Goal: Task Accomplishment & Management: Use online tool/utility

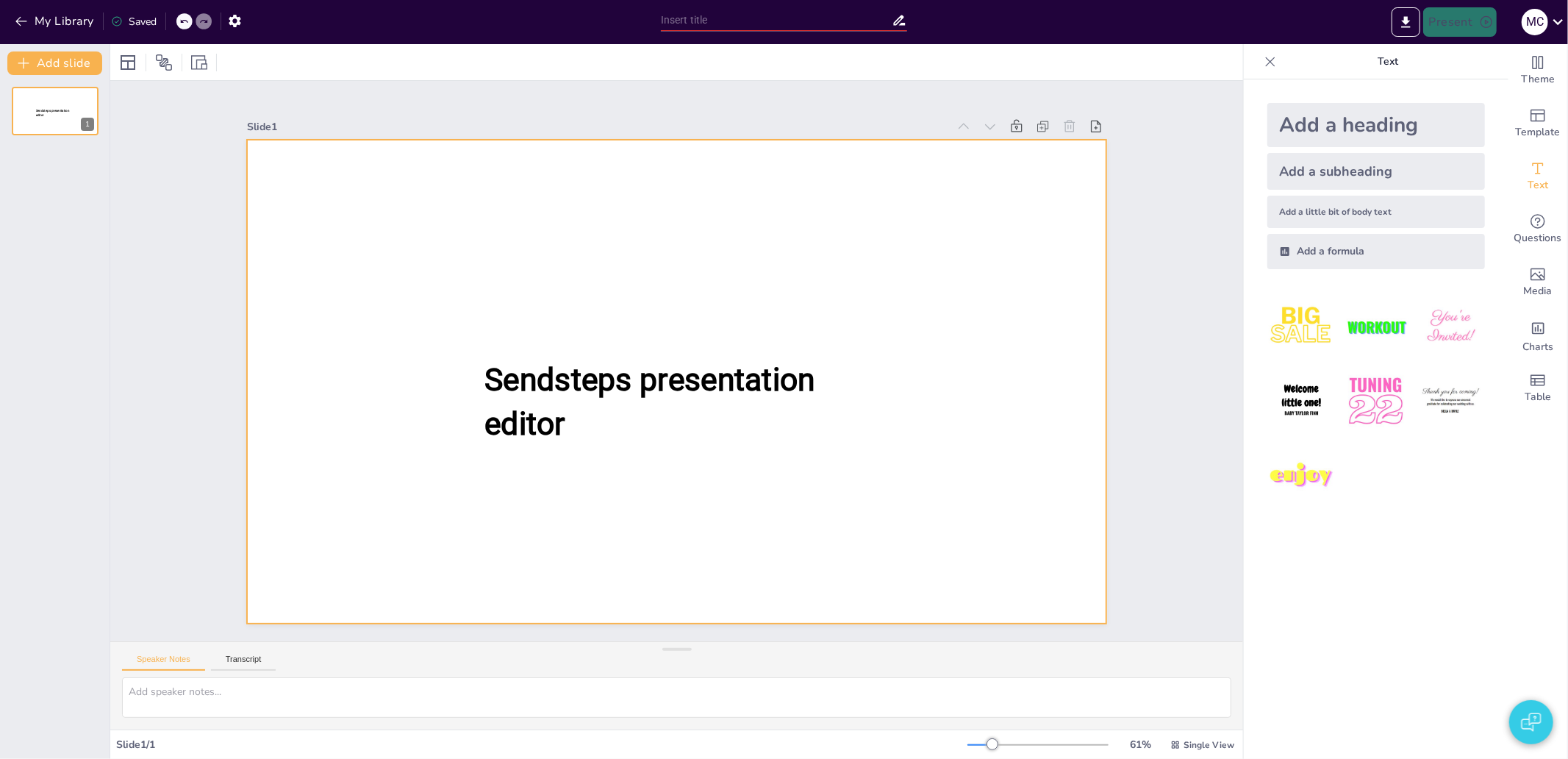
type input "test"
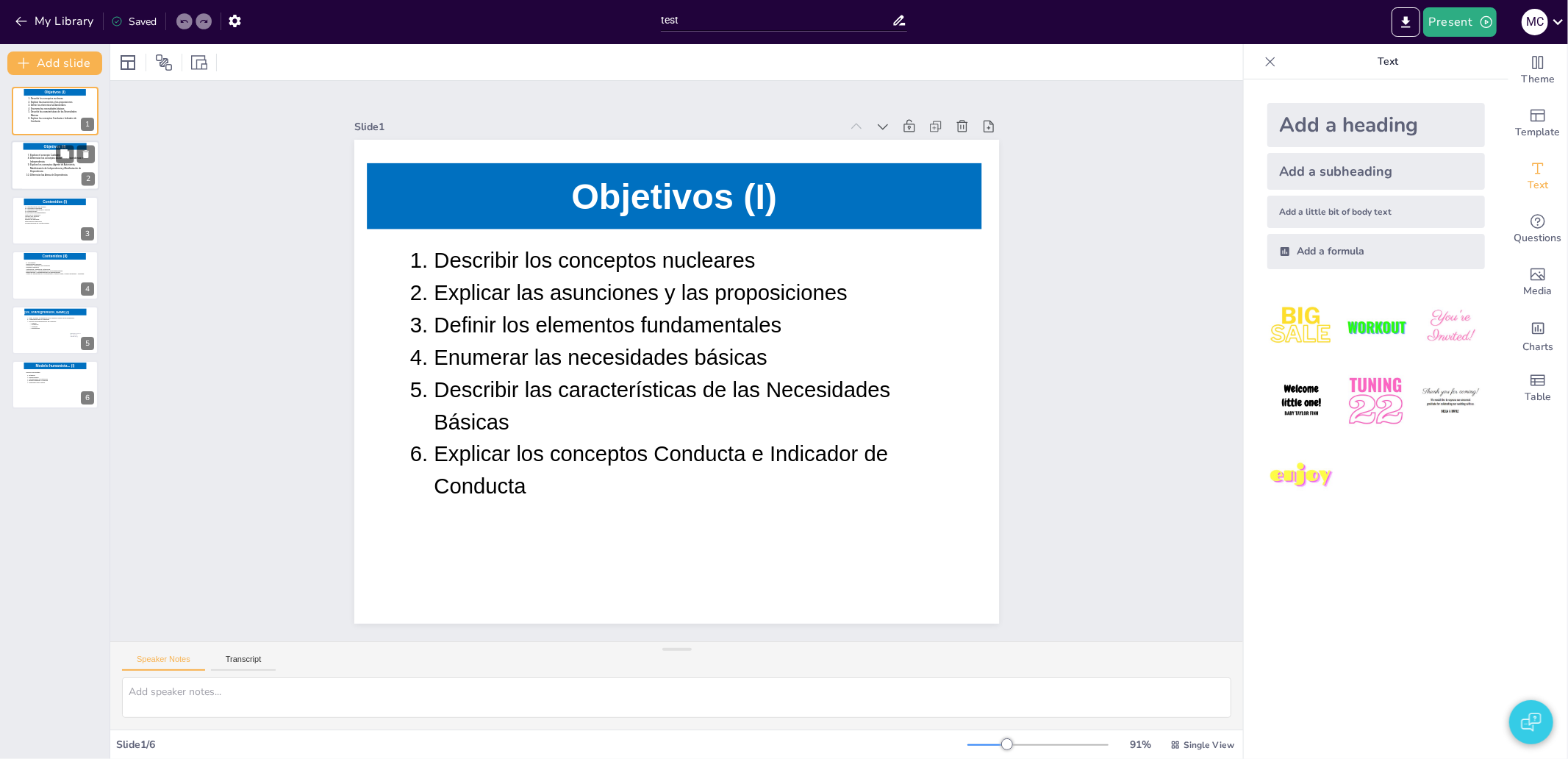
click at [31, 171] on icon at bounding box center [55, 169] width 59 height 32
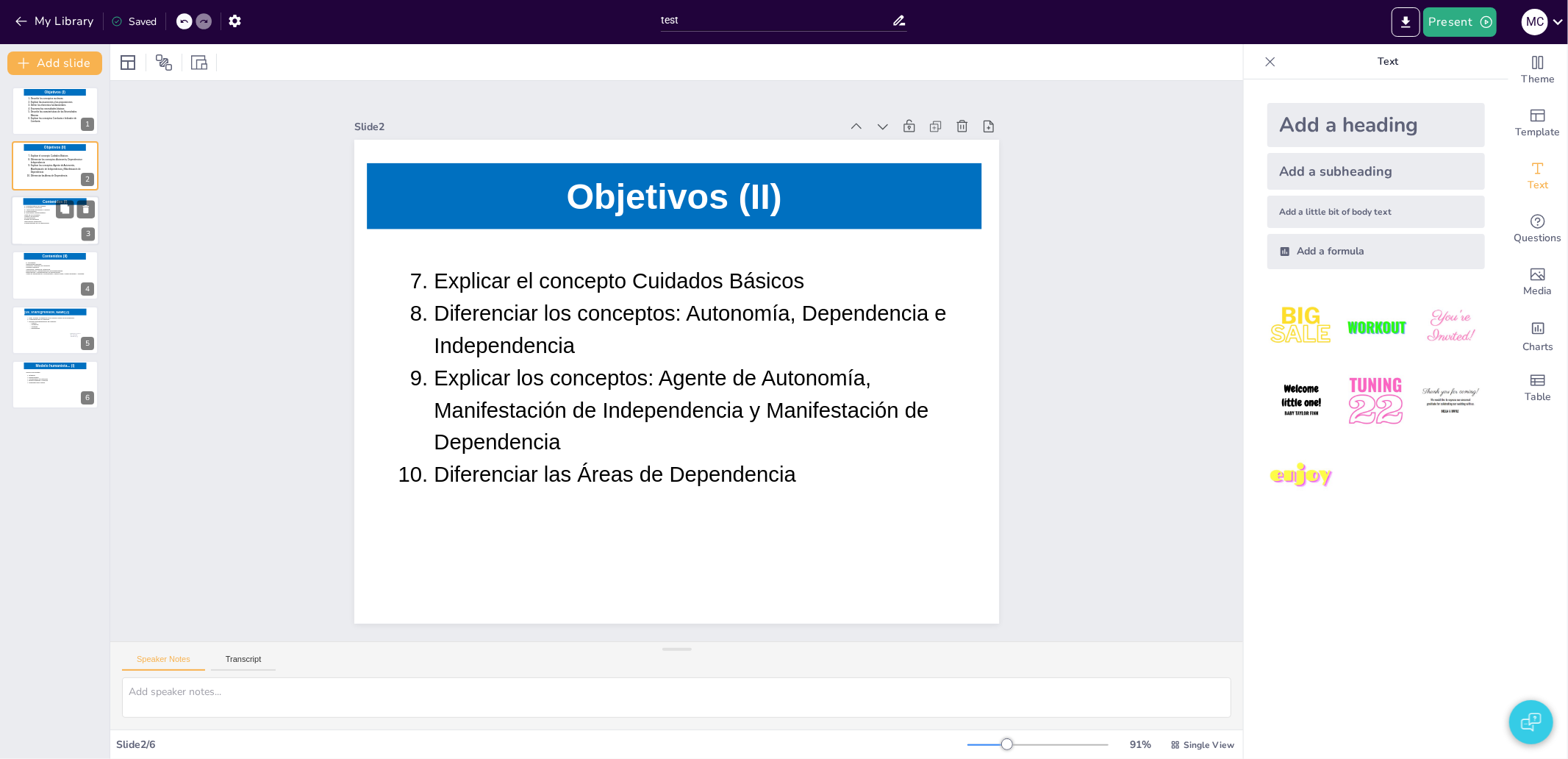
click at [25, 216] on icon at bounding box center [54, 223] width 59 height 35
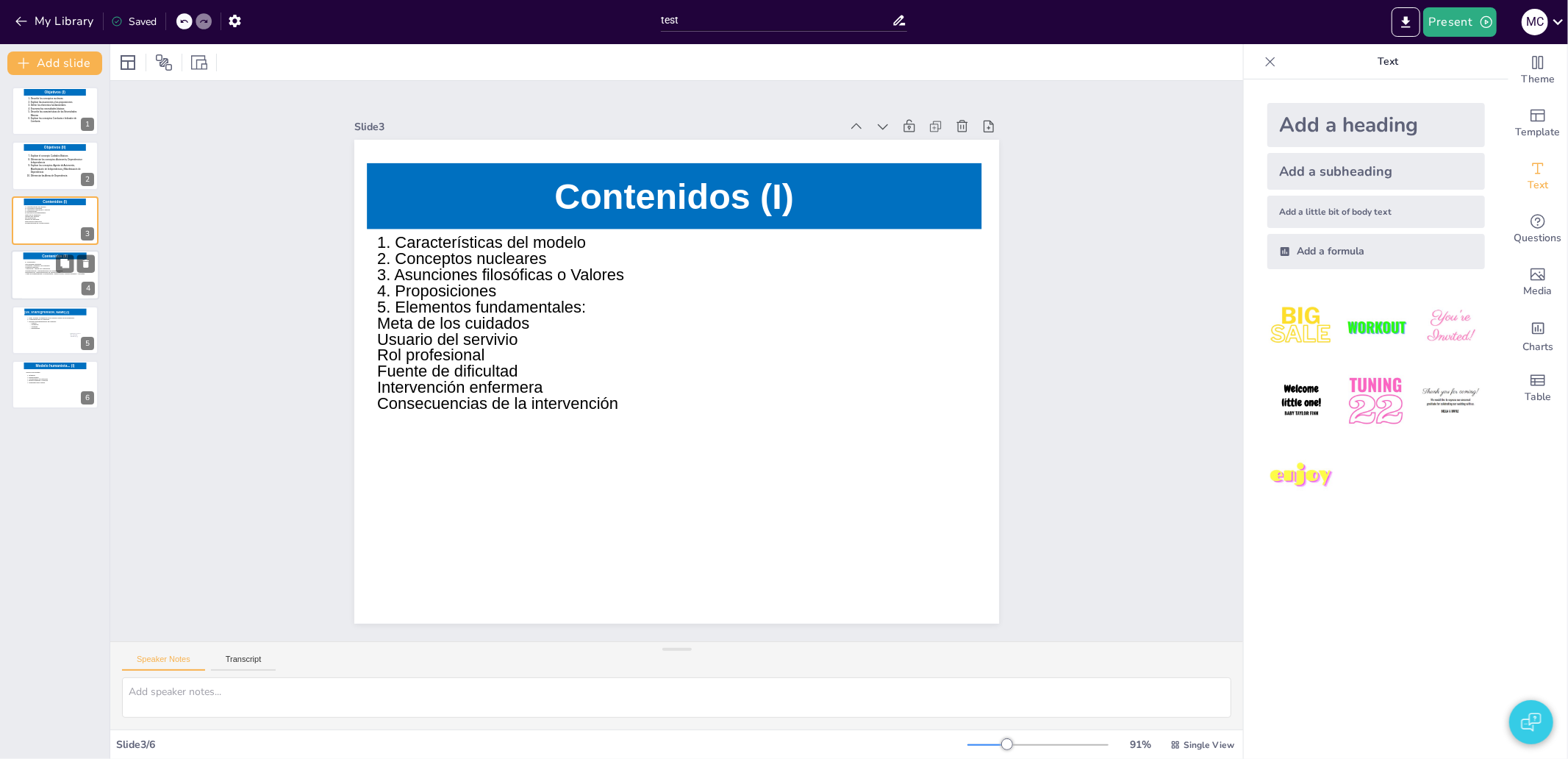
click at [48, 280] on icon at bounding box center [56, 278] width 63 height 33
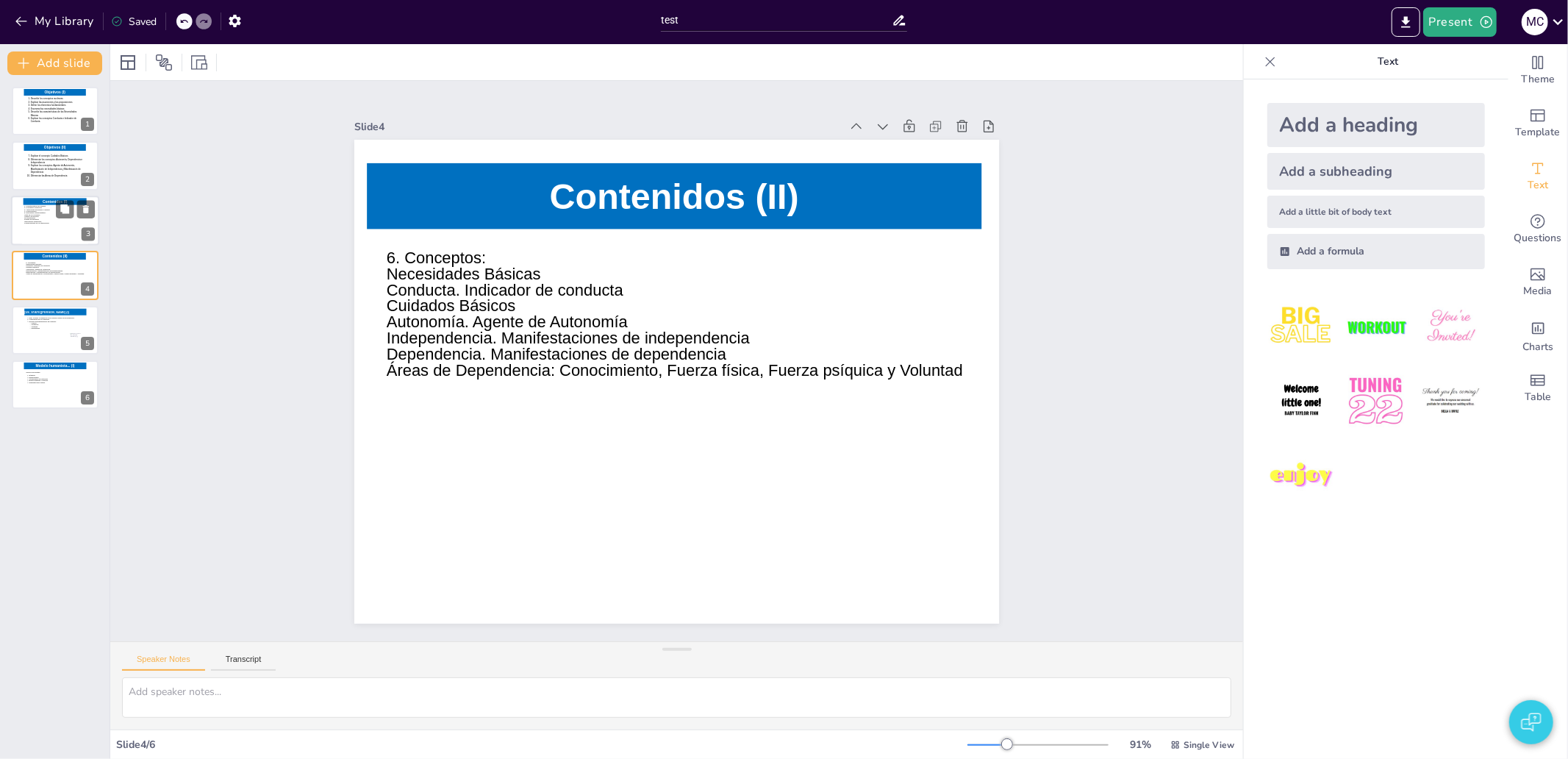
click at [35, 222] on icon at bounding box center [54, 223] width 59 height 35
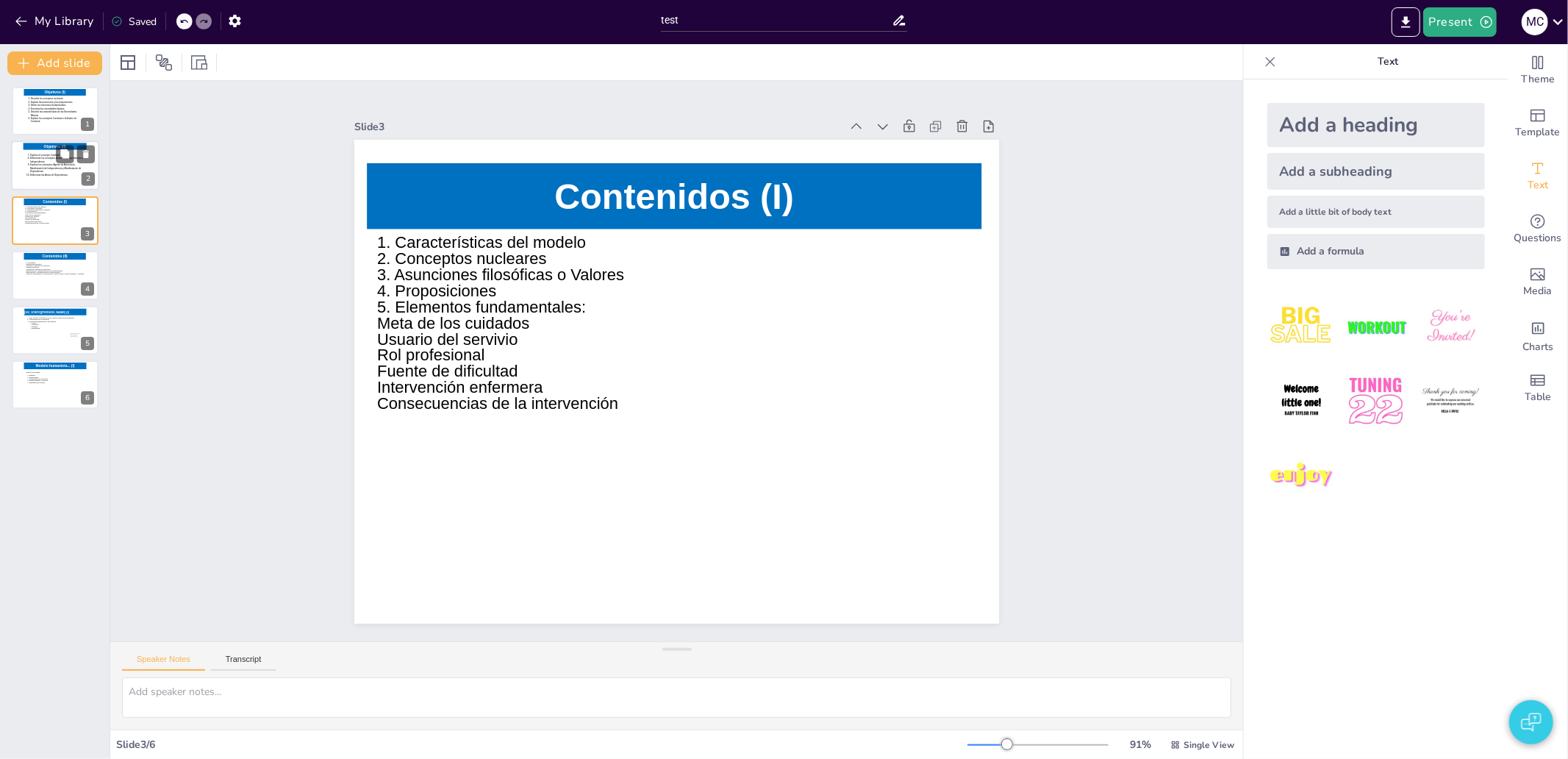
click at [47, 168] on icon at bounding box center [55, 169] width 59 height 32
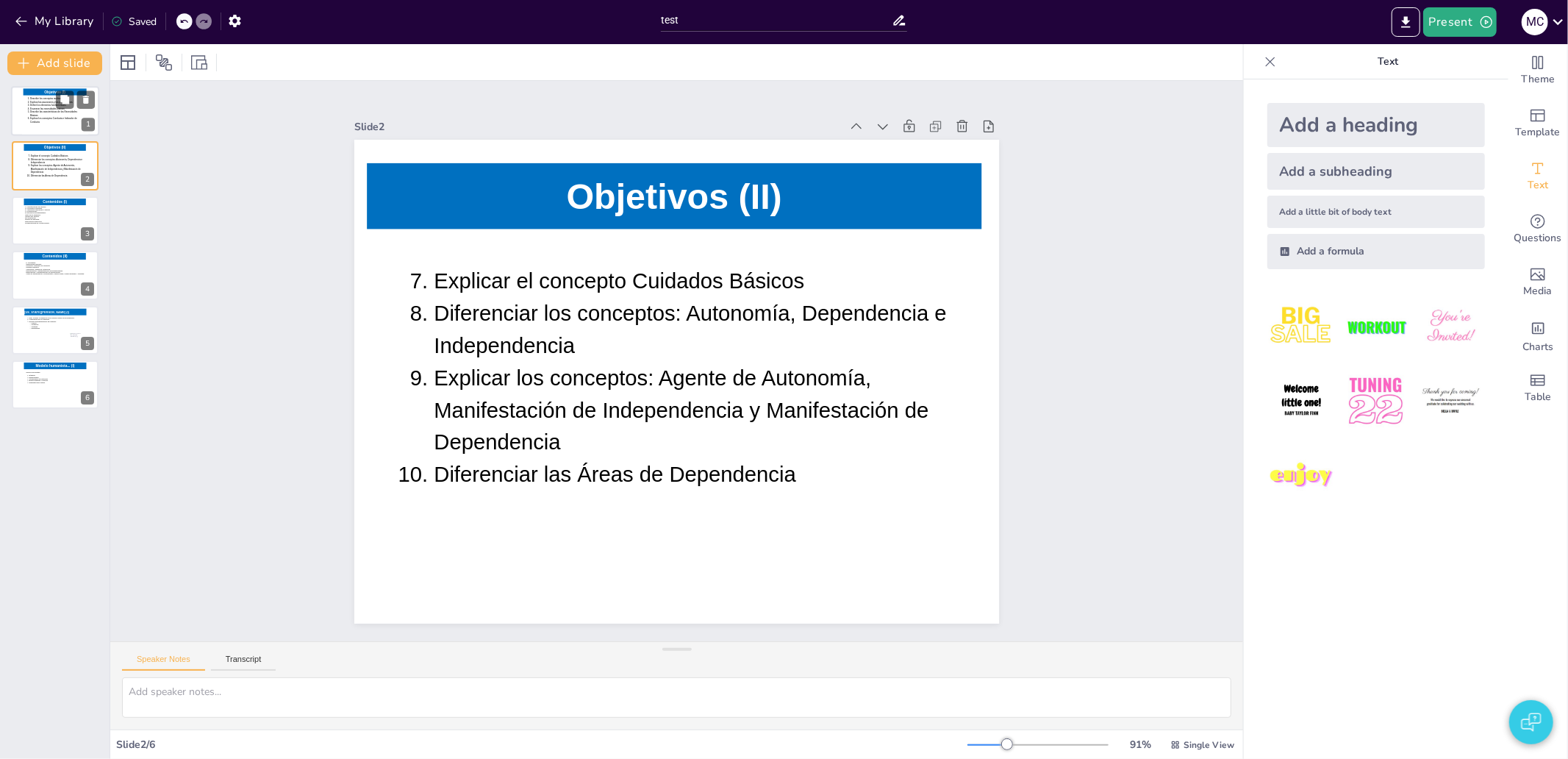
click at [34, 115] on icon at bounding box center [55, 112] width 58 height 31
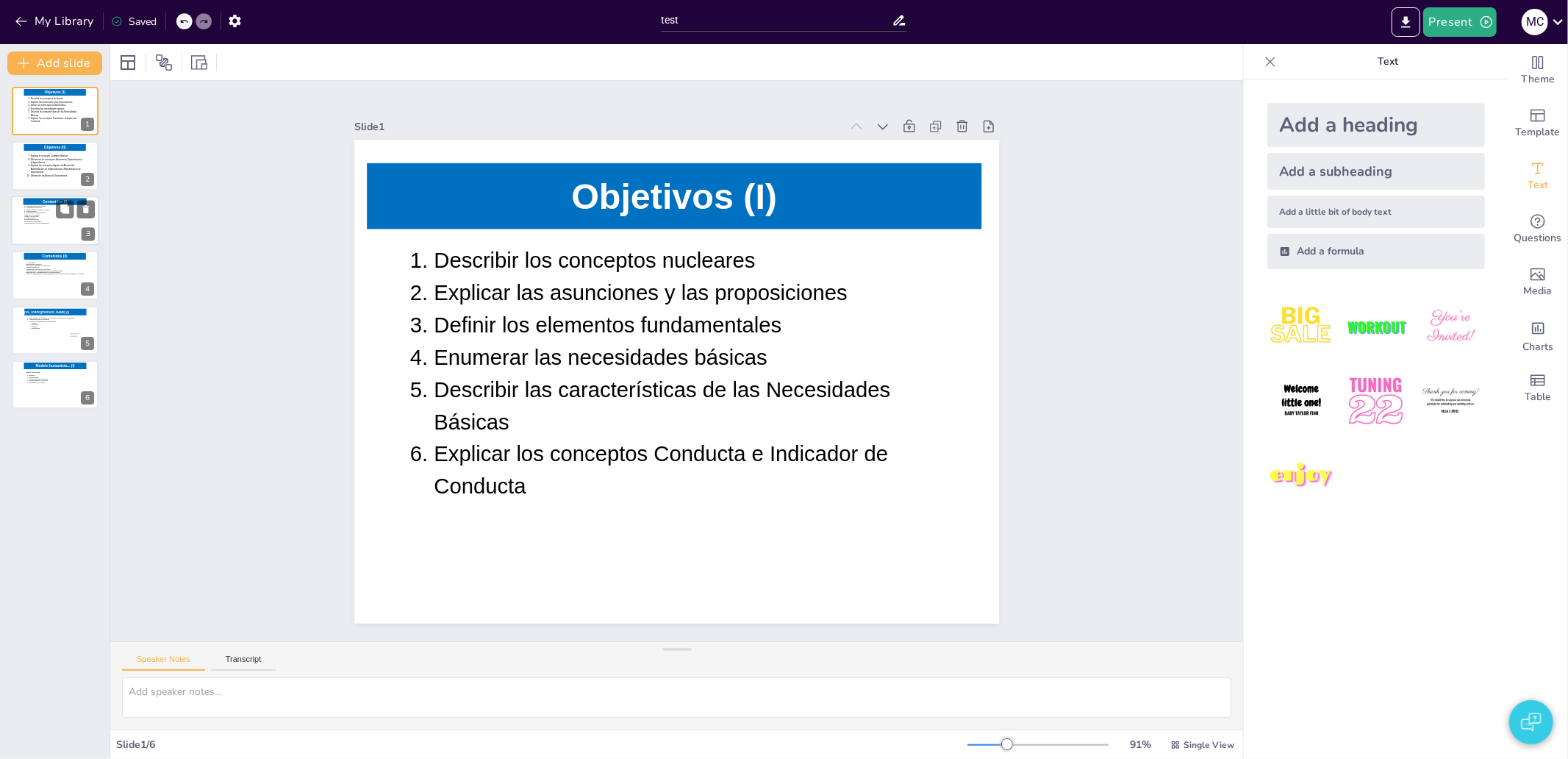
click at [41, 225] on icon at bounding box center [54, 223] width 59 height 35
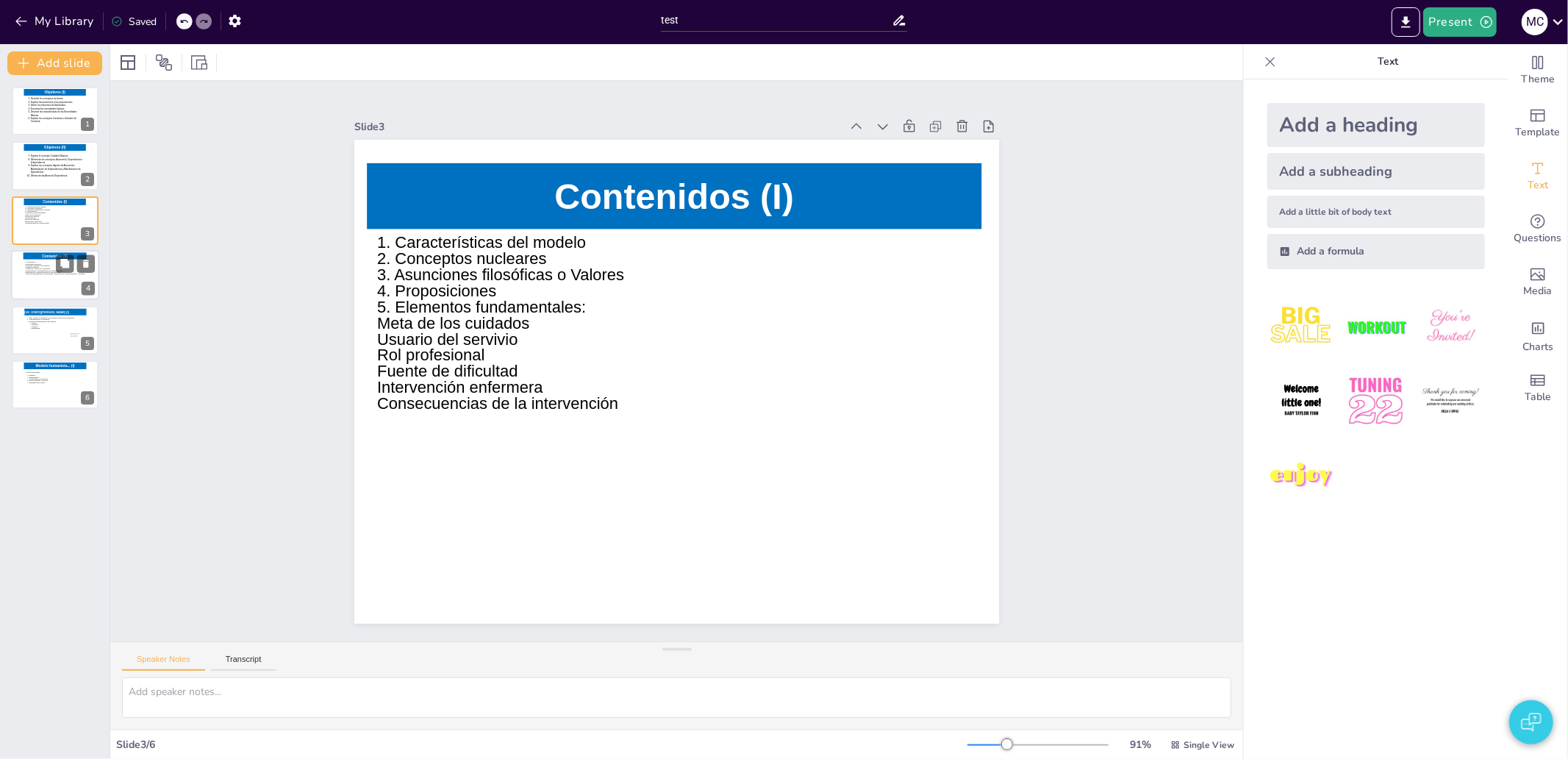
click at [33, 282] on icon at bounding box center [56, 278] width 63 height 33
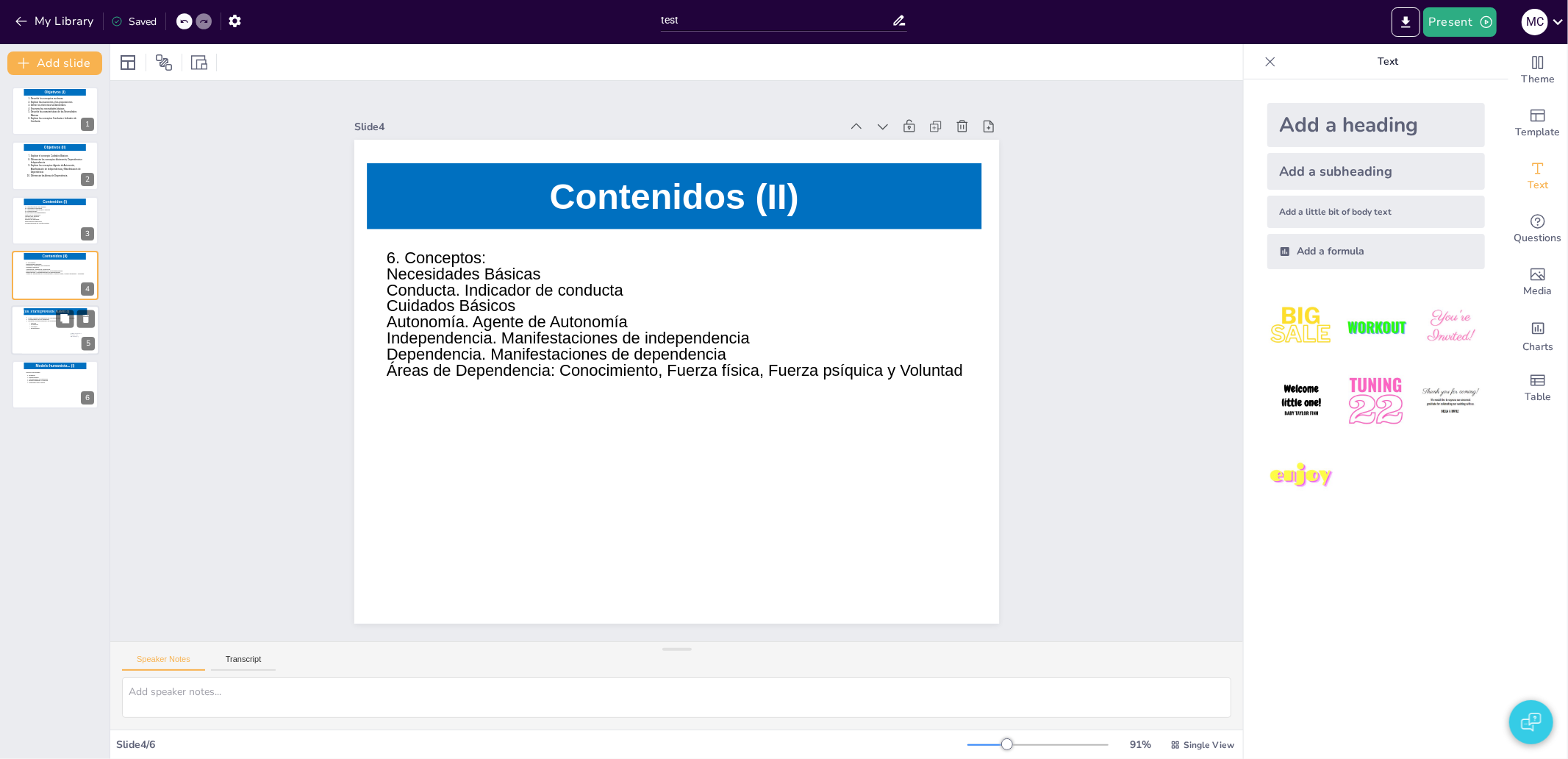
click at [35, 340] on icon at bounding box center [54, 333] width 59 height 33
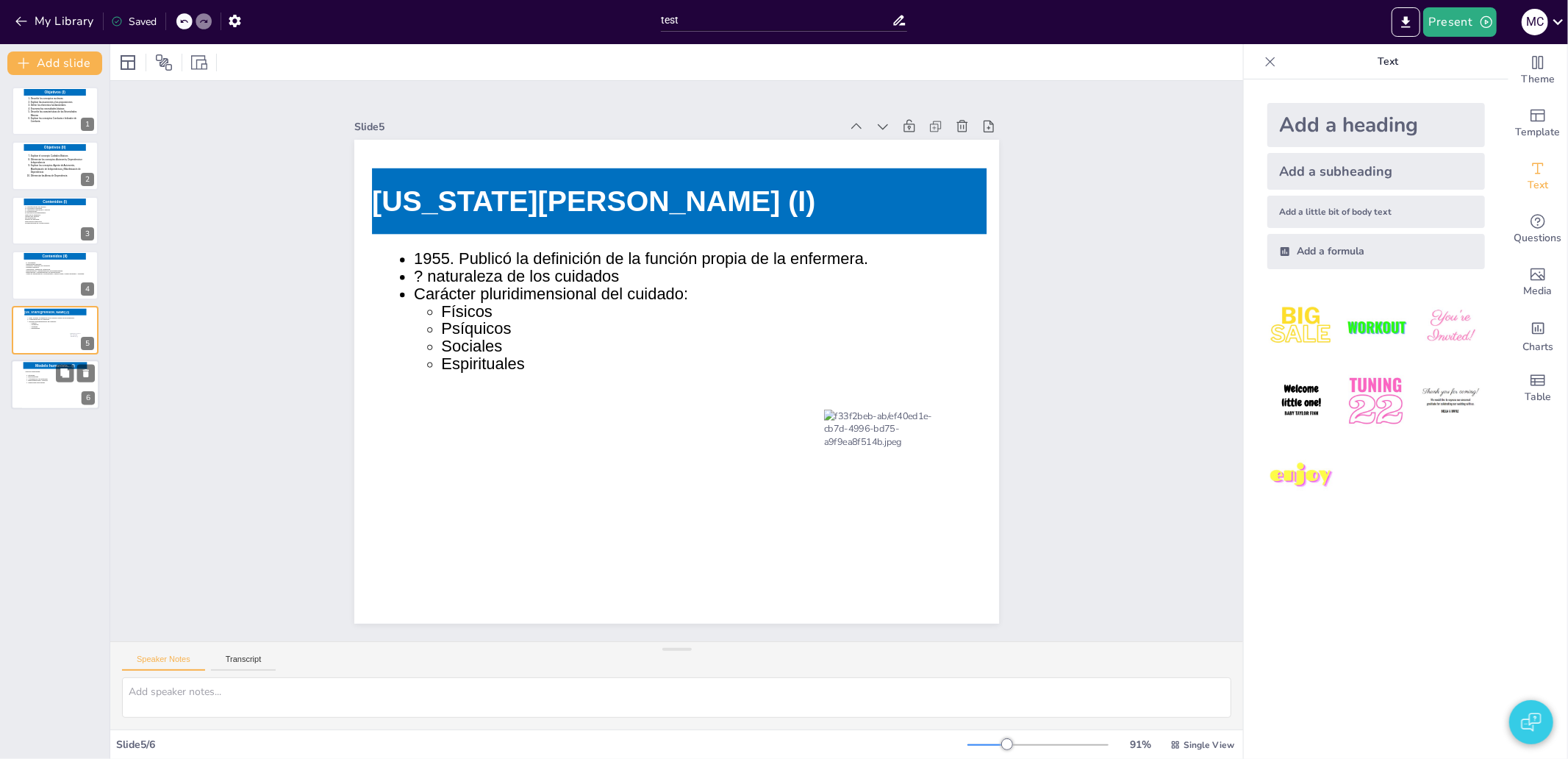
click at [37, 380] on icon at bounding box center [54, 387] width 59 height 33
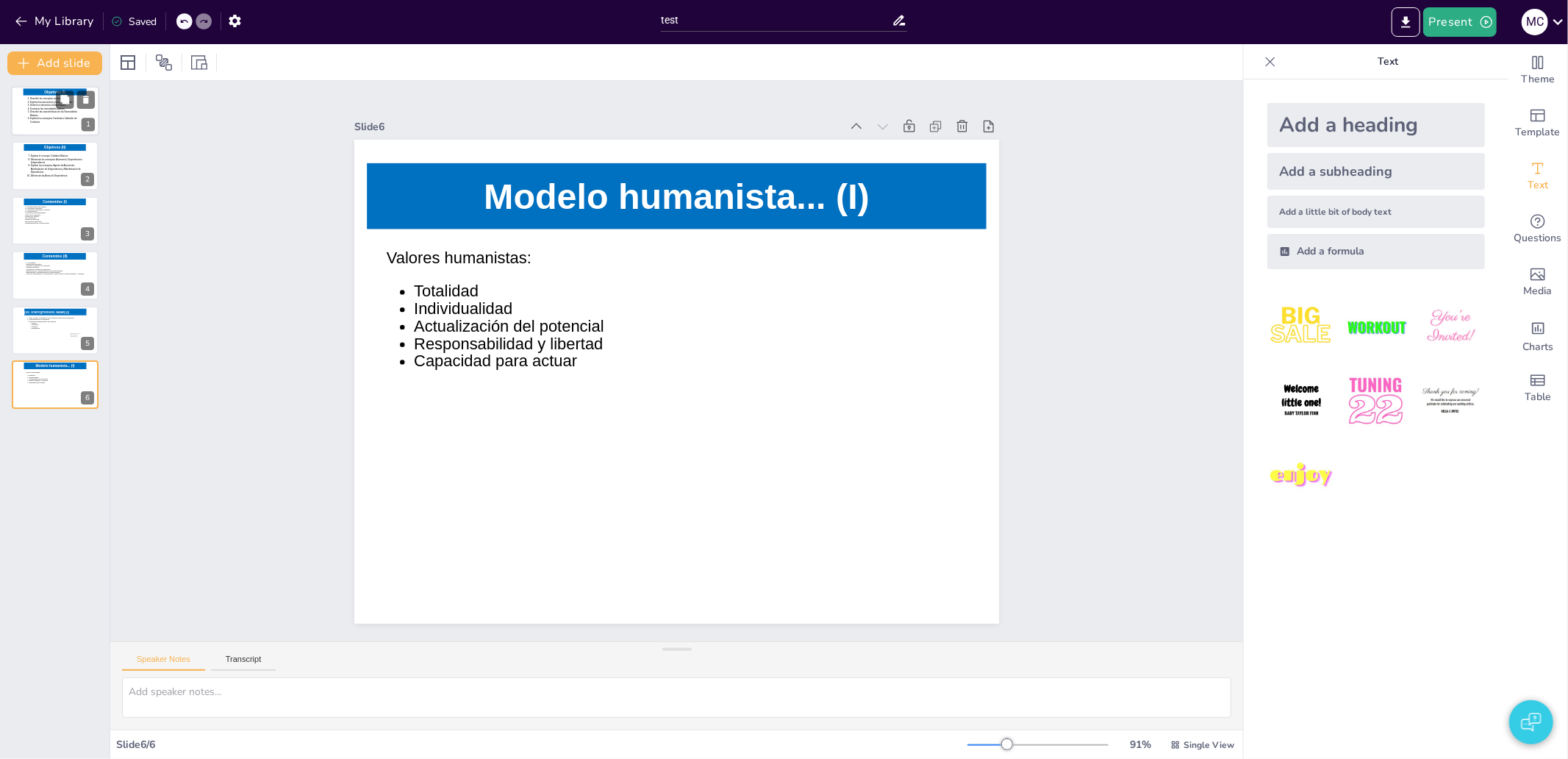
click at [27, 98] on icon at bounding box center [55, 112] width 58 height 31
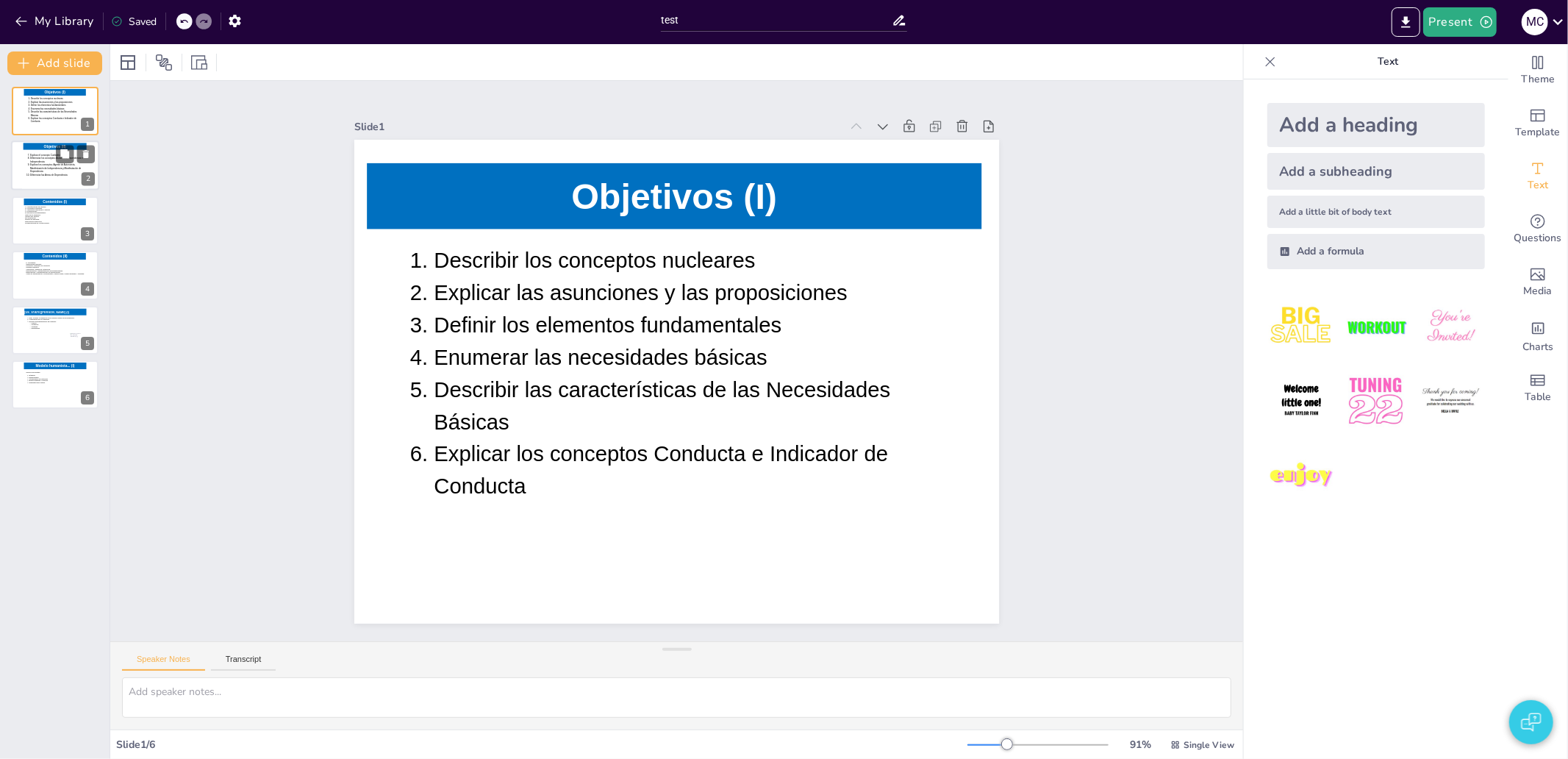
click at [38, 189] on div at bounding box center [55, 166] width 66 height 50
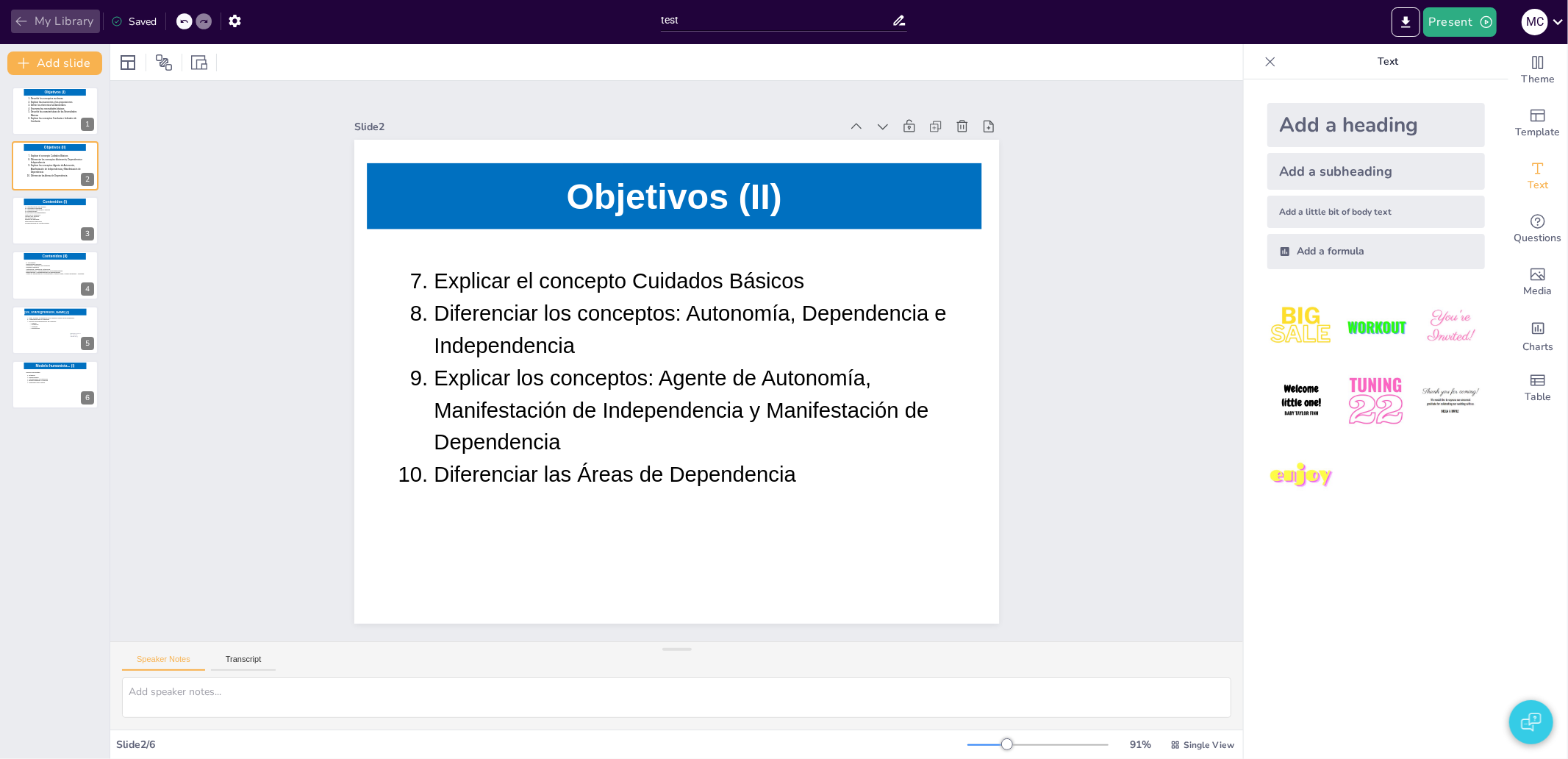
click at [40, 21] on button "My Library" at bounding box center [55, 21] width 89 height 24
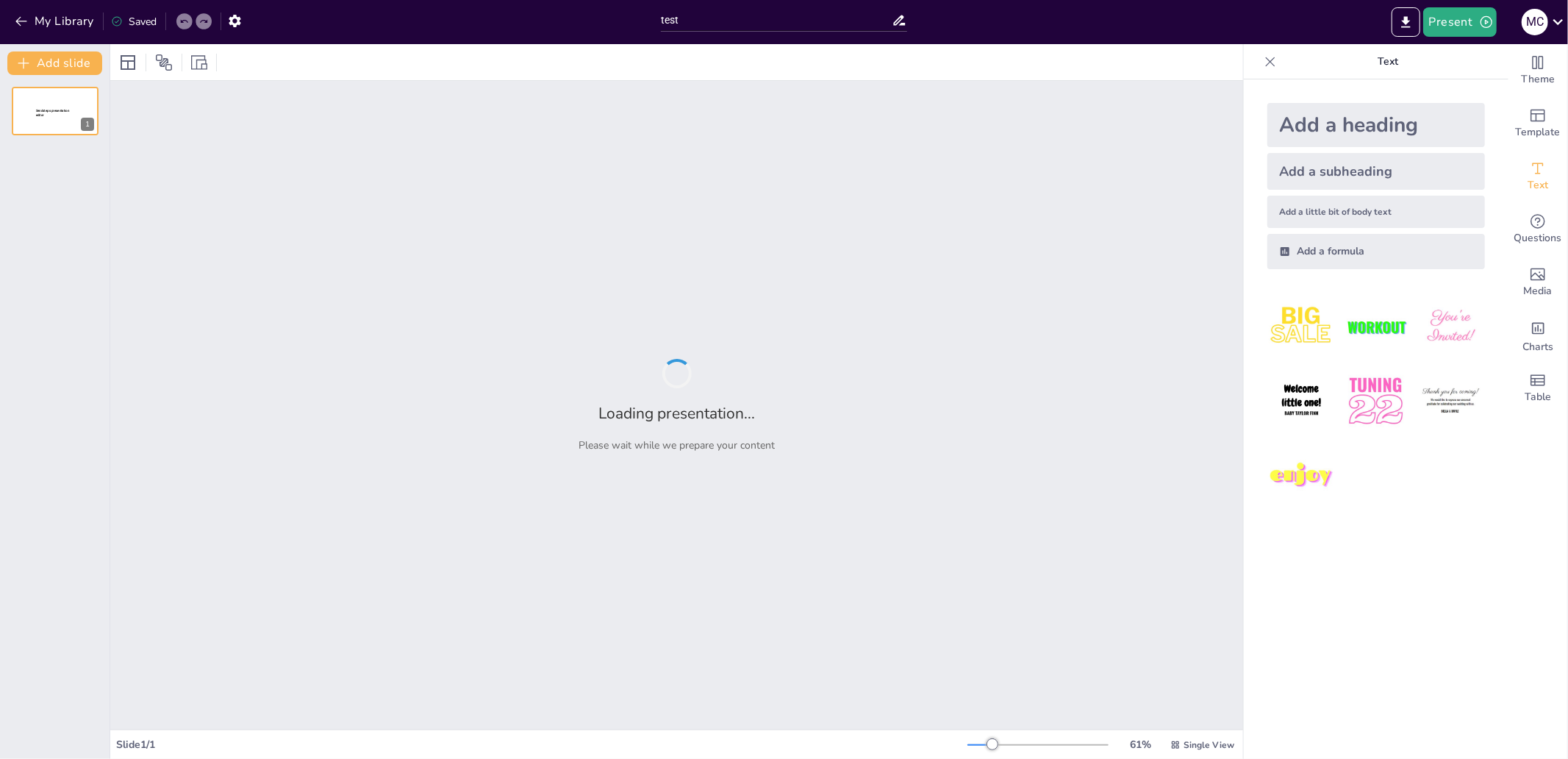
type input "test"
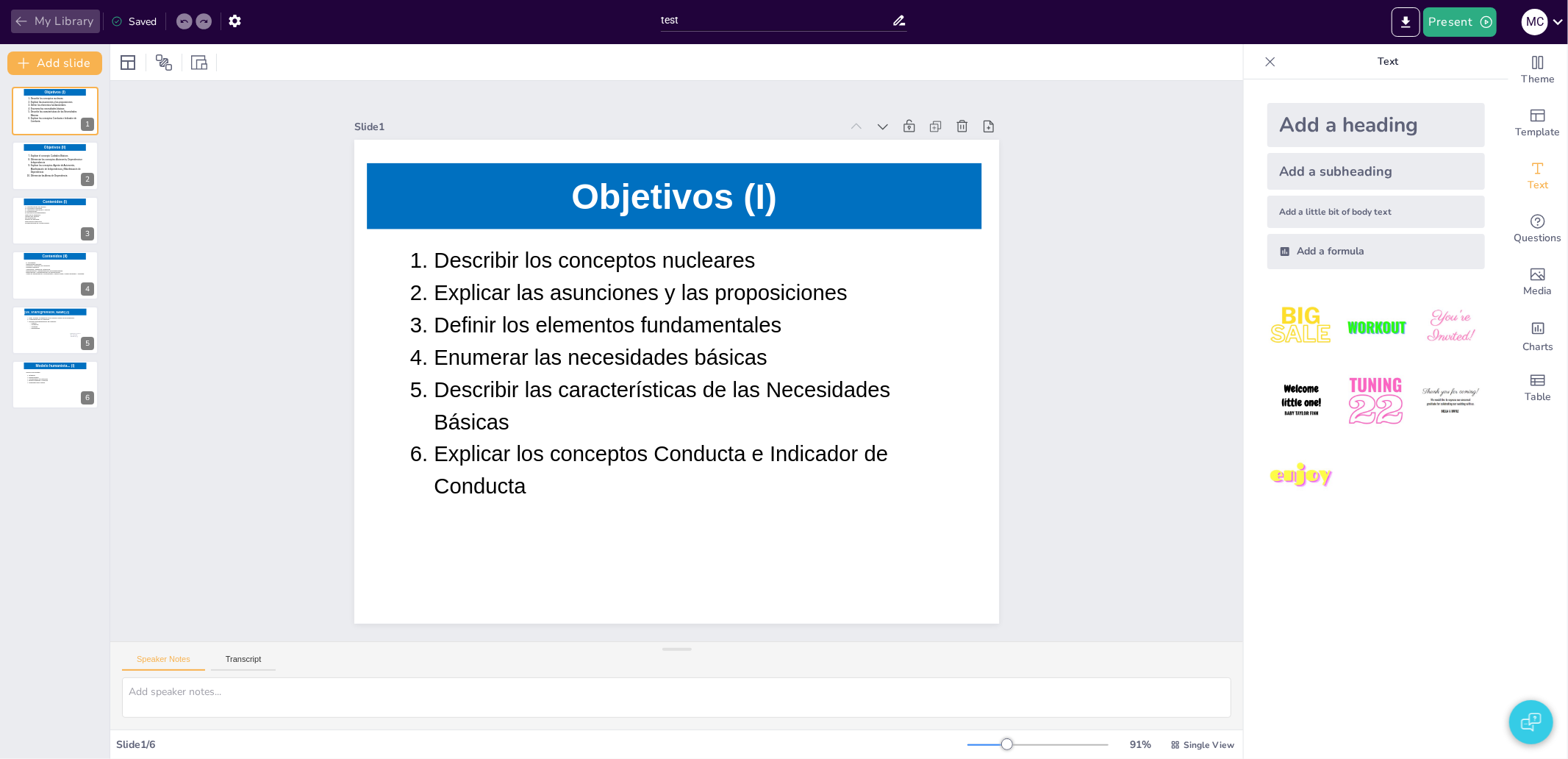
click at [55, 15] on button "My Library" at bounding box center [55, 21] width 89 height 24
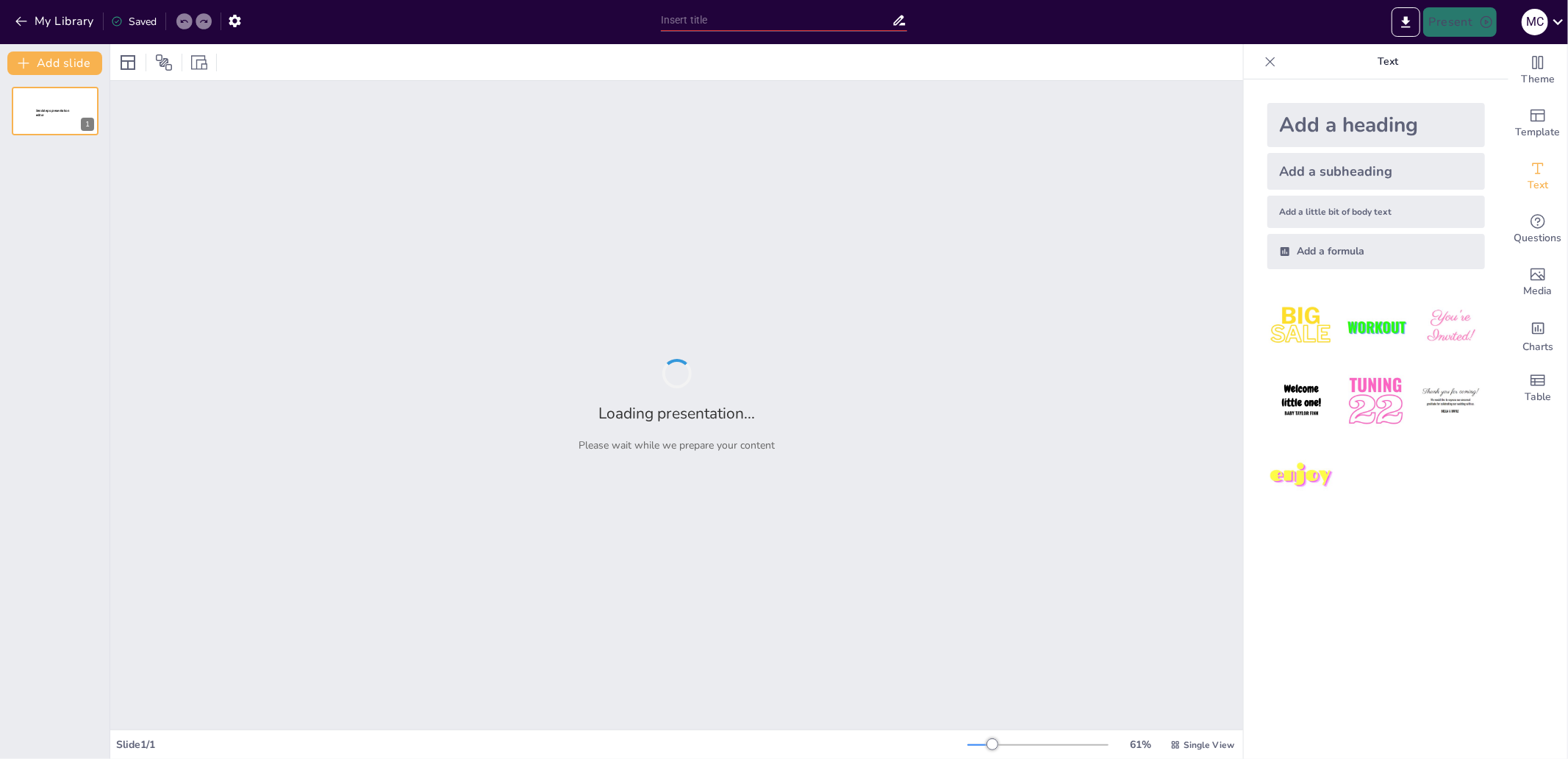
type input "test"
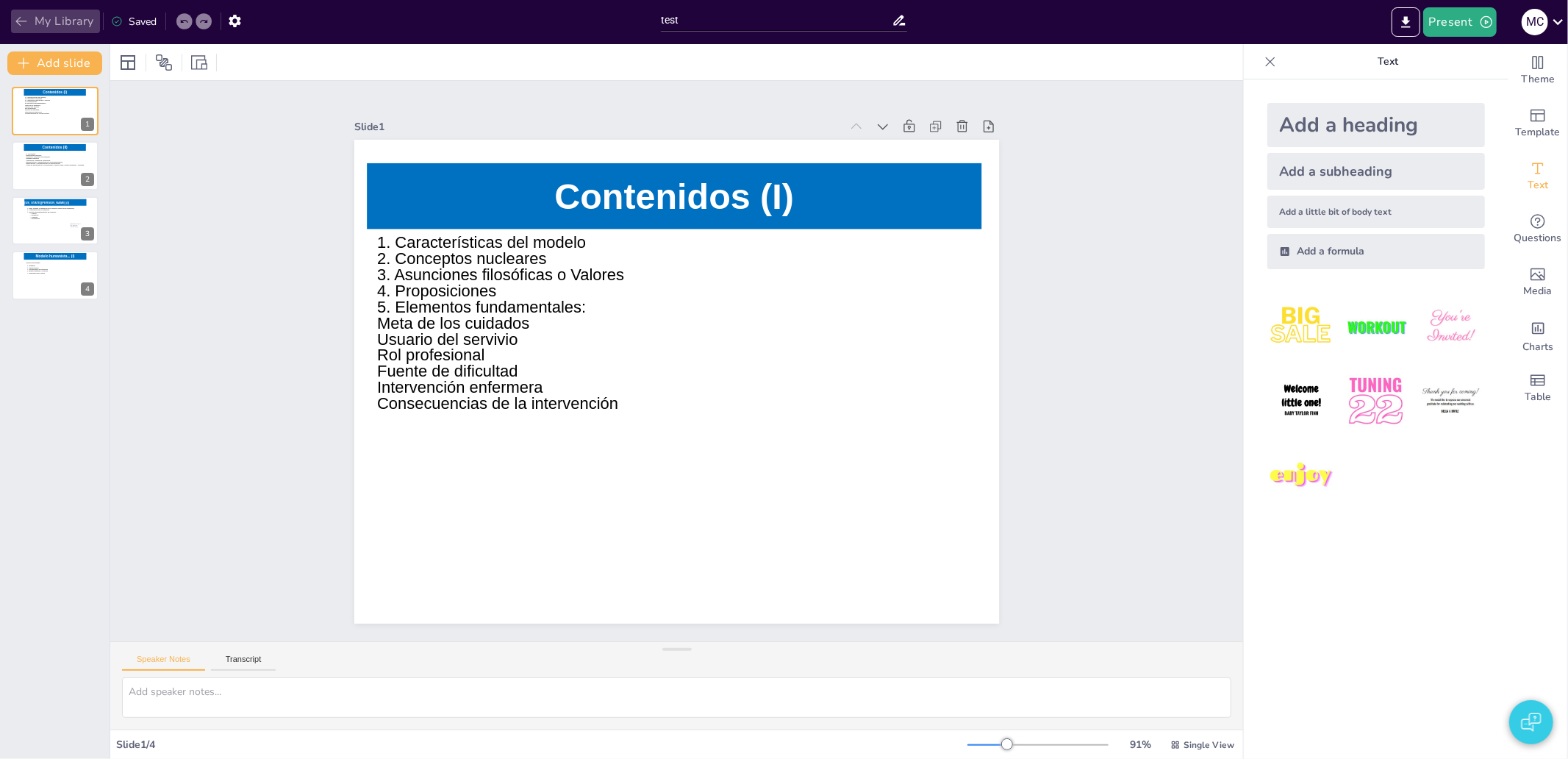
click at [47, 22] on button "My Library" at bounding box center [55, 21] width 89 height 24
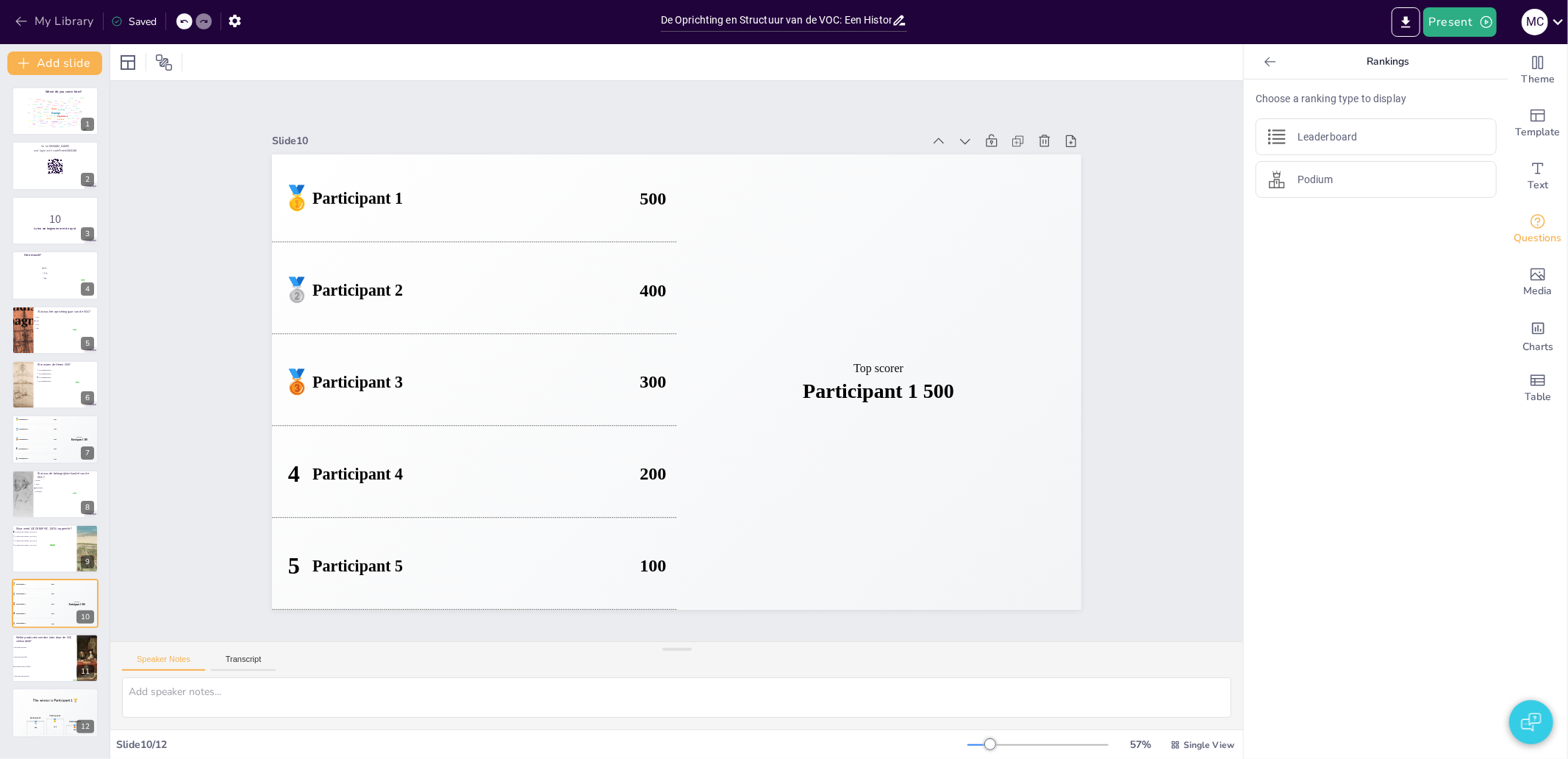
click at [67, 18] on button "My Library" at bounding box center [55, 21] width 89 height 24
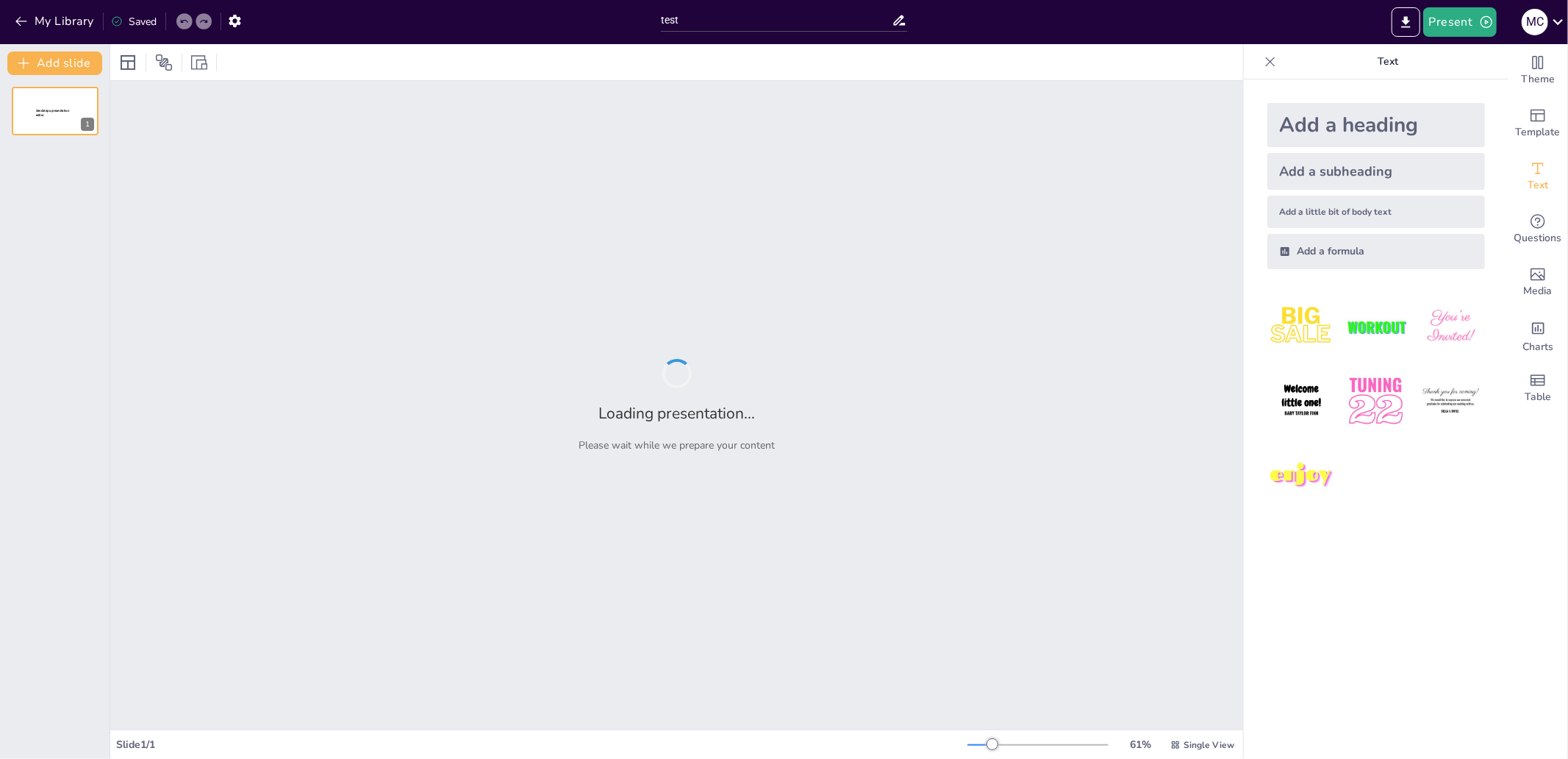
type input "test"
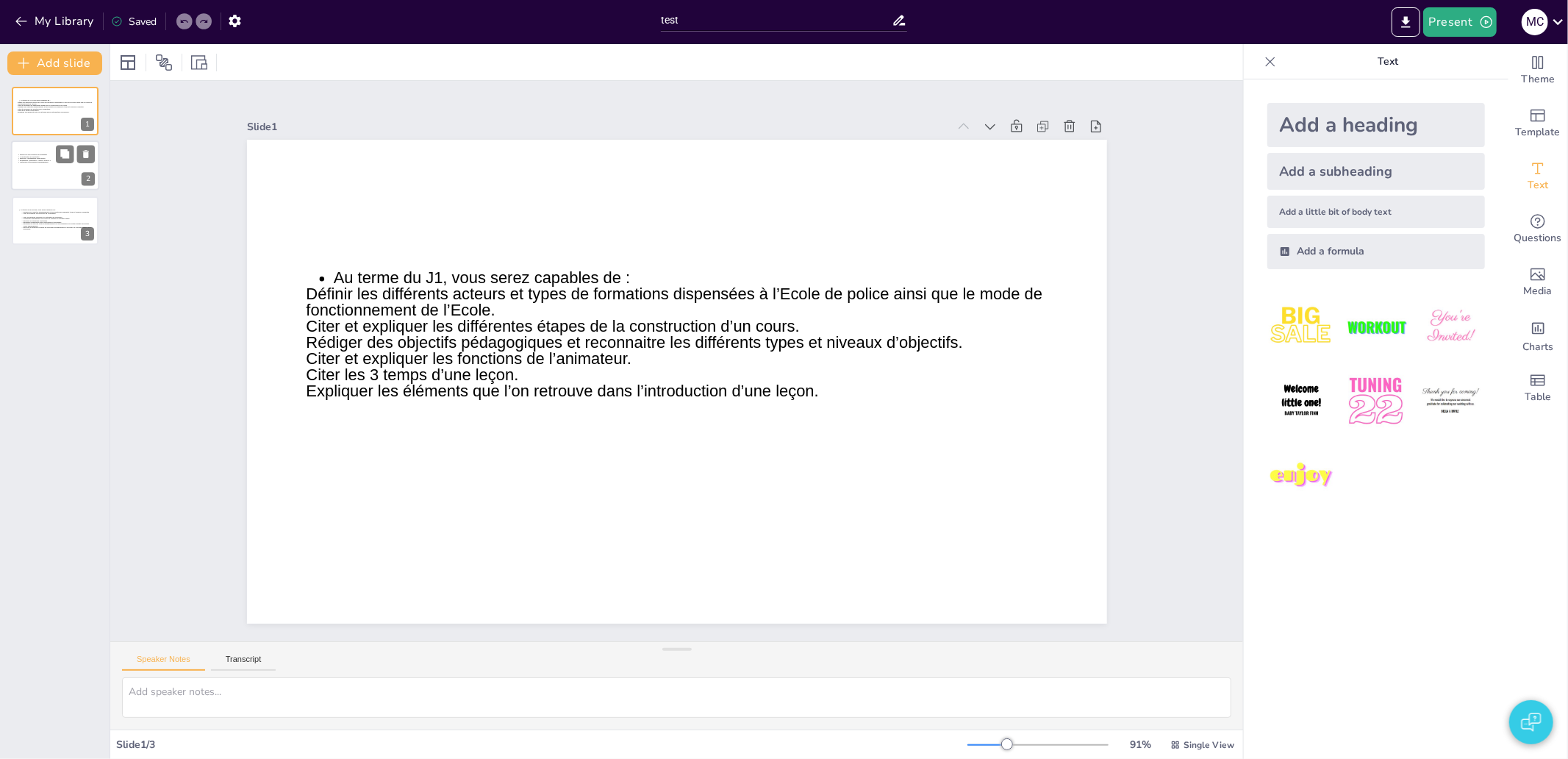
click at [57, 172] on icon at bounding box center [55, 170] width 76 height 32
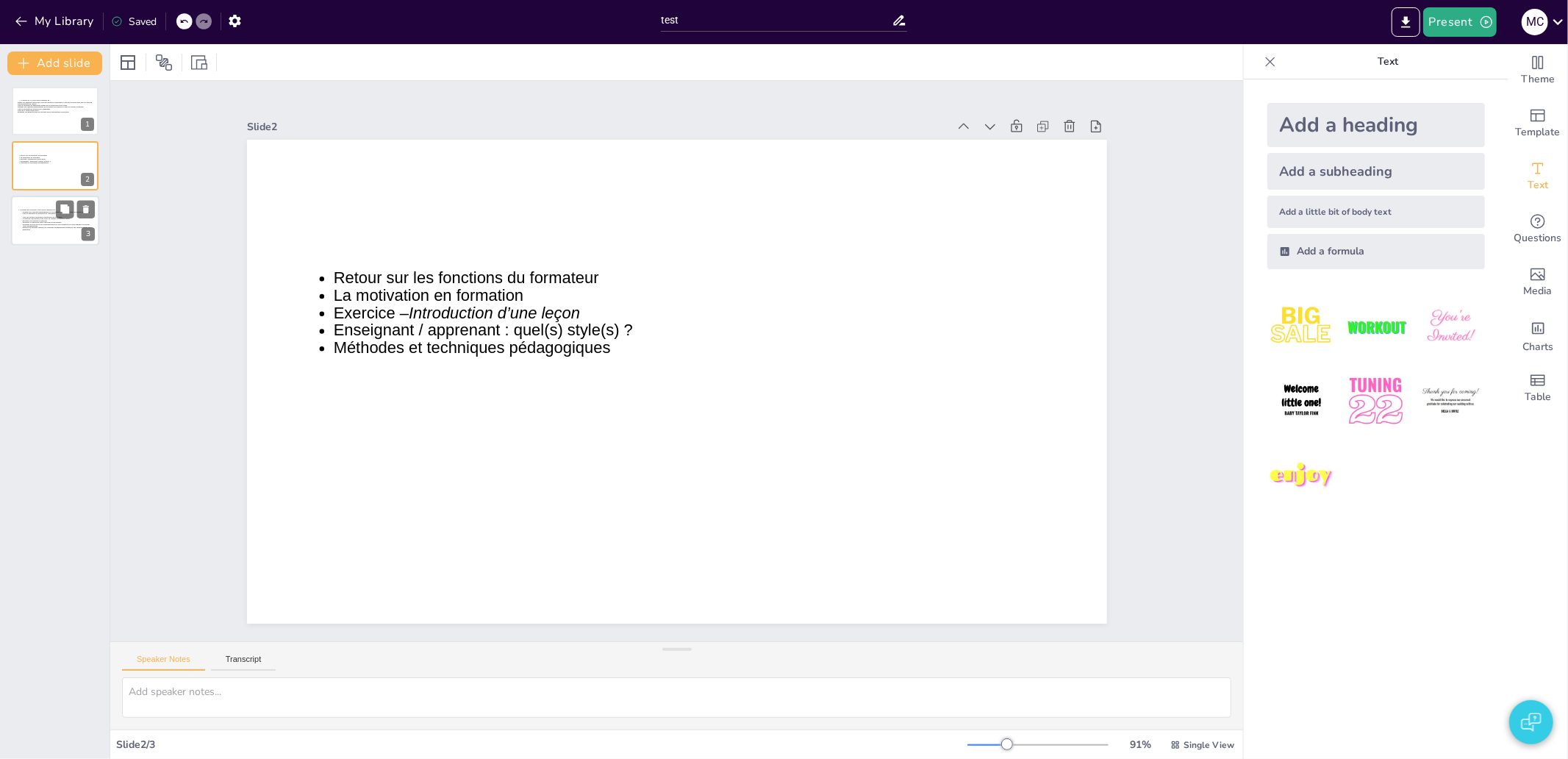
click at [42, 228] on icon at bounding box center [55, 224] width 76 height 32
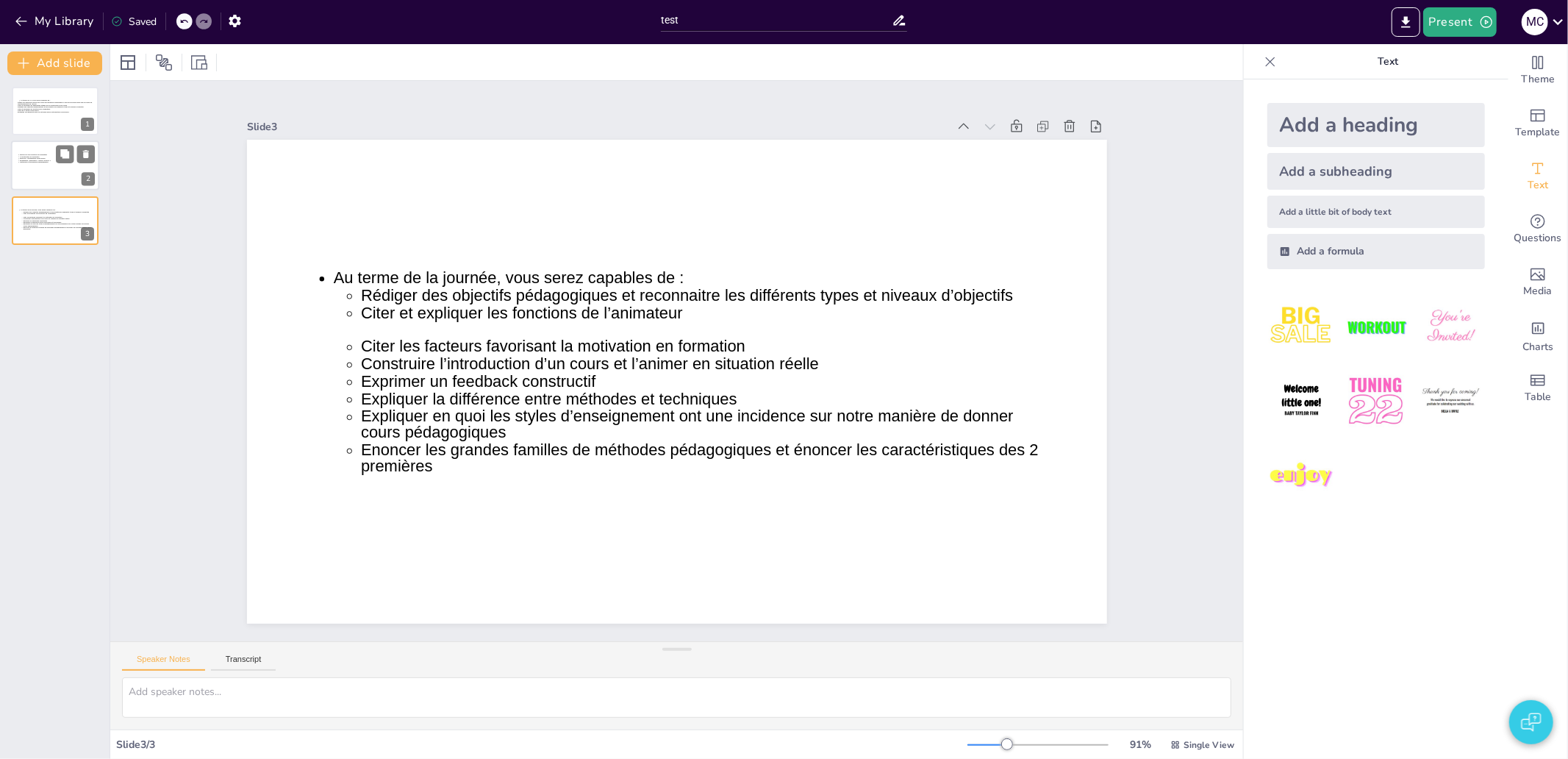
click at [32, 166] on icon at bounding box center [55, 170] width 76 height 32
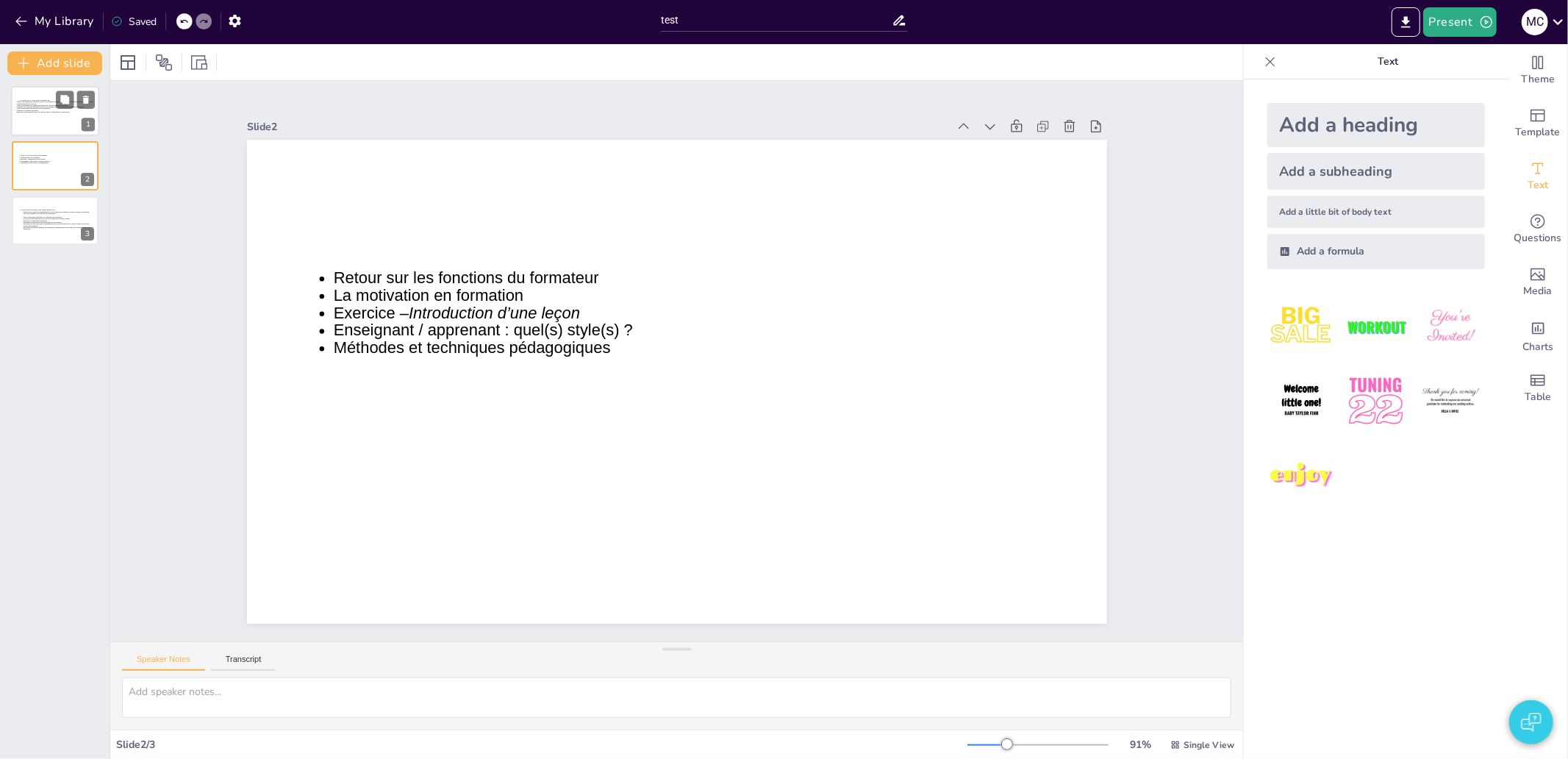
click at [45, 107] on icon at bounding box center [55, 115] width 76 height 32
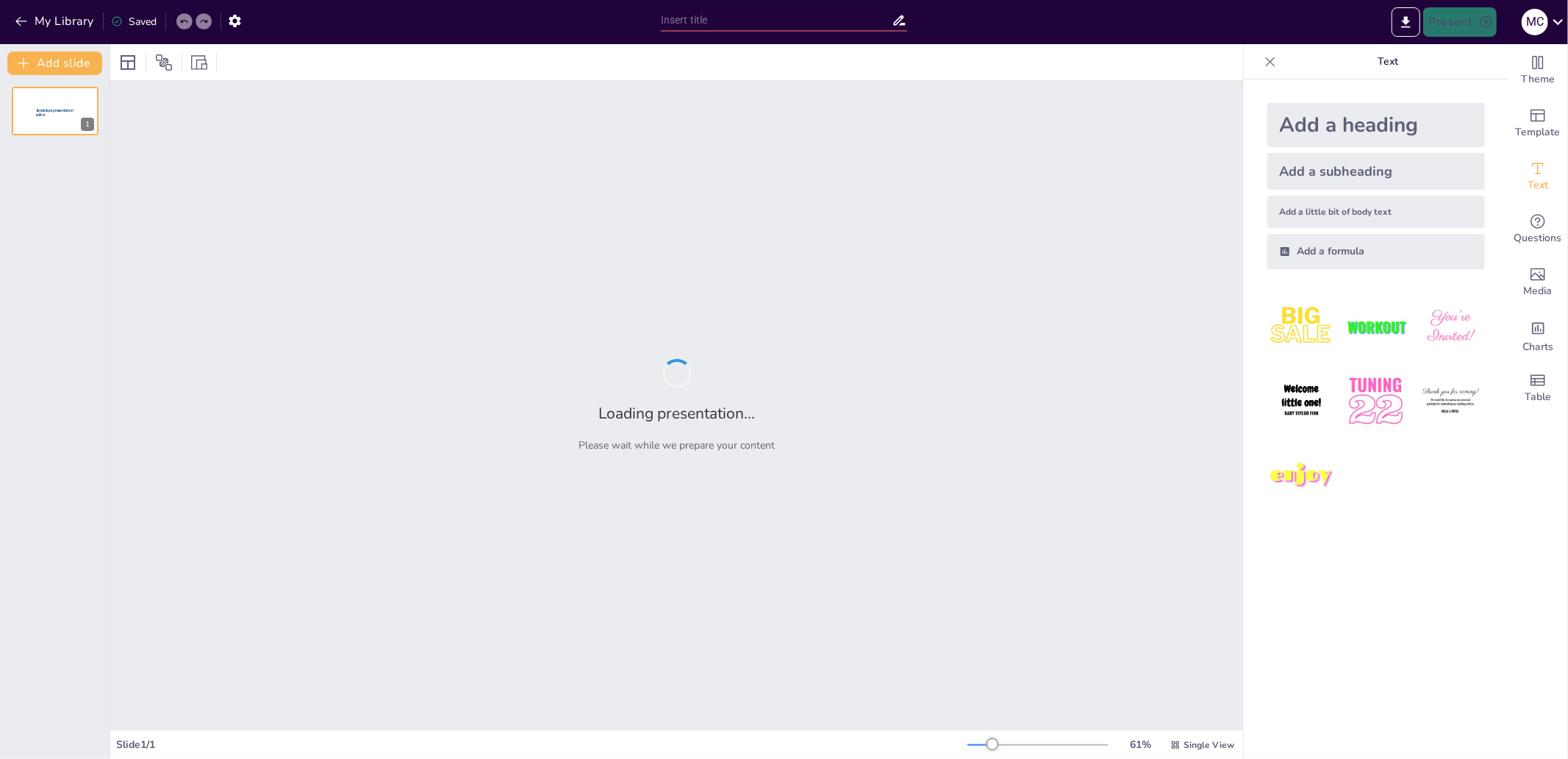
type input "test"
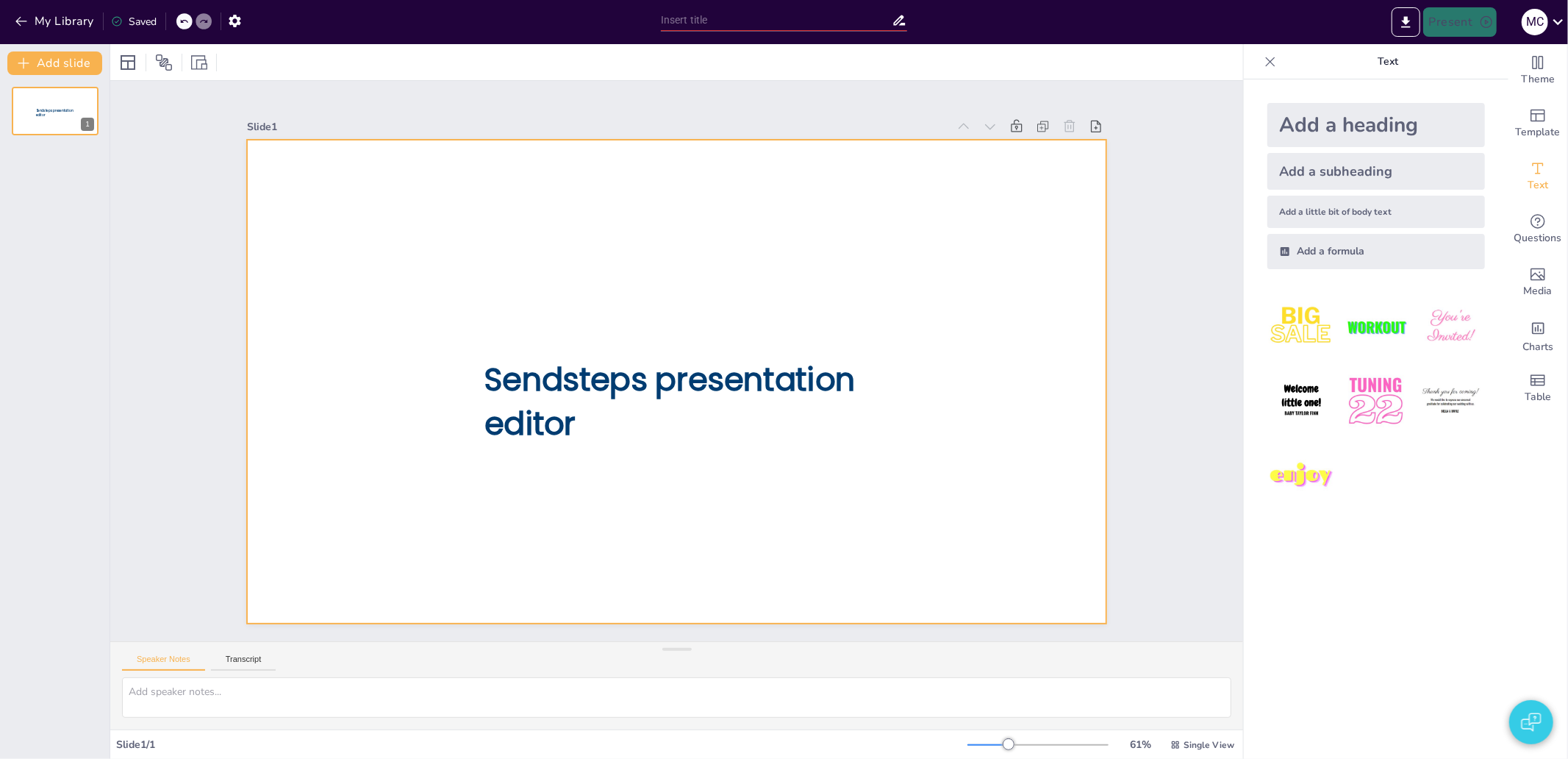
type input "test"
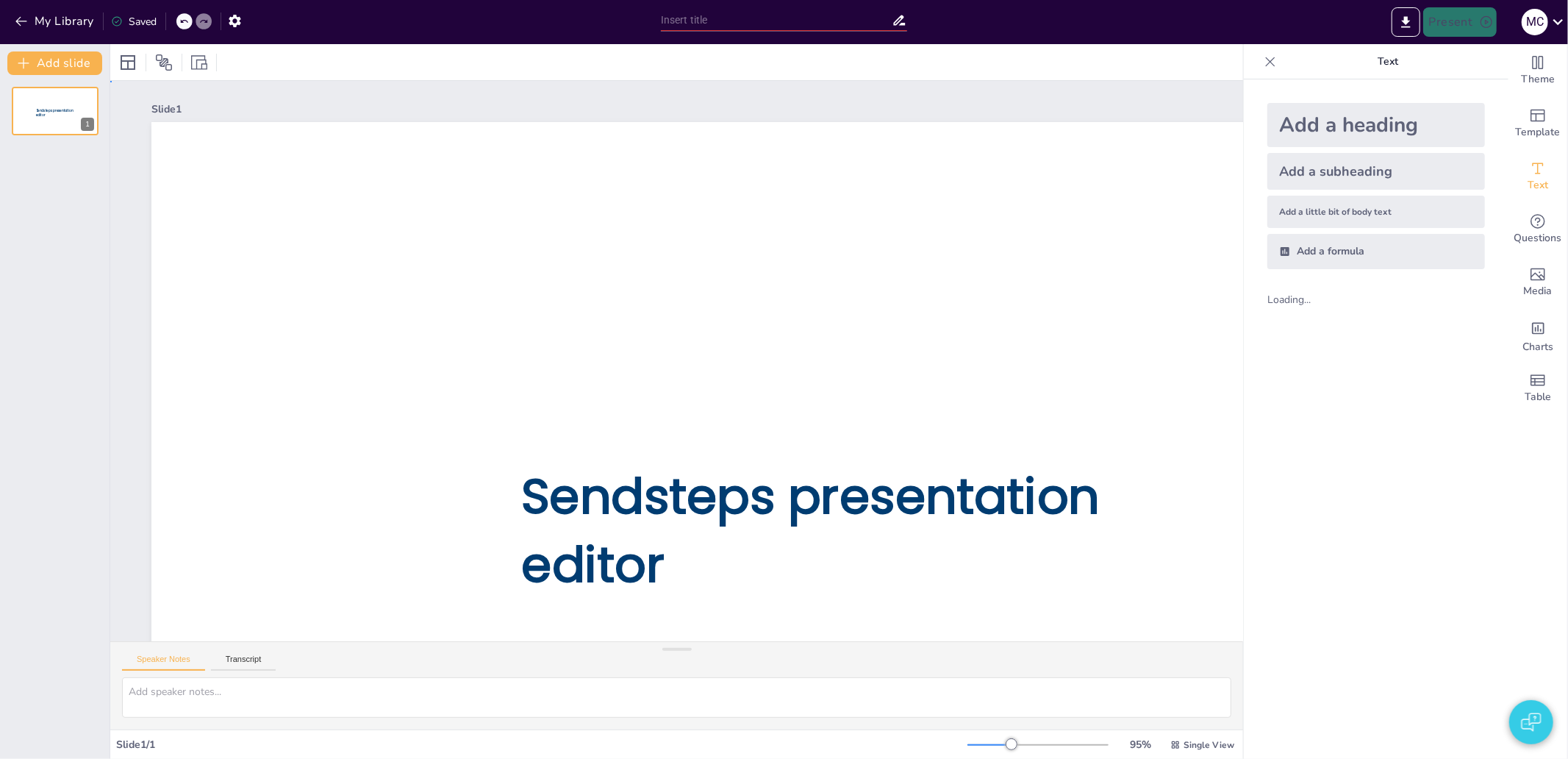
click at [613, 349] on div "Sendsteps presentation editor" at bounding box center [822, 500] width 1341 height 754
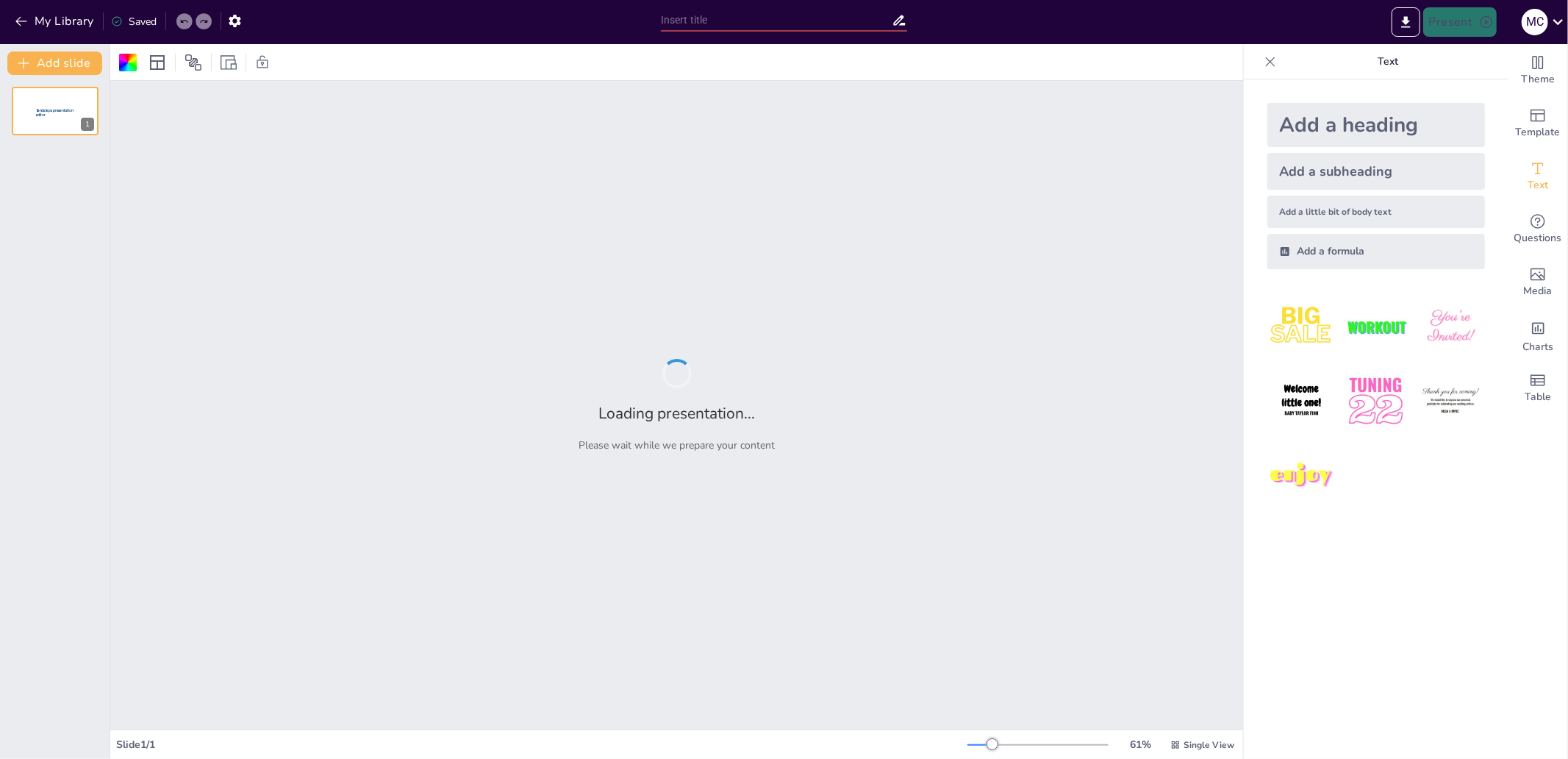
type input "test"
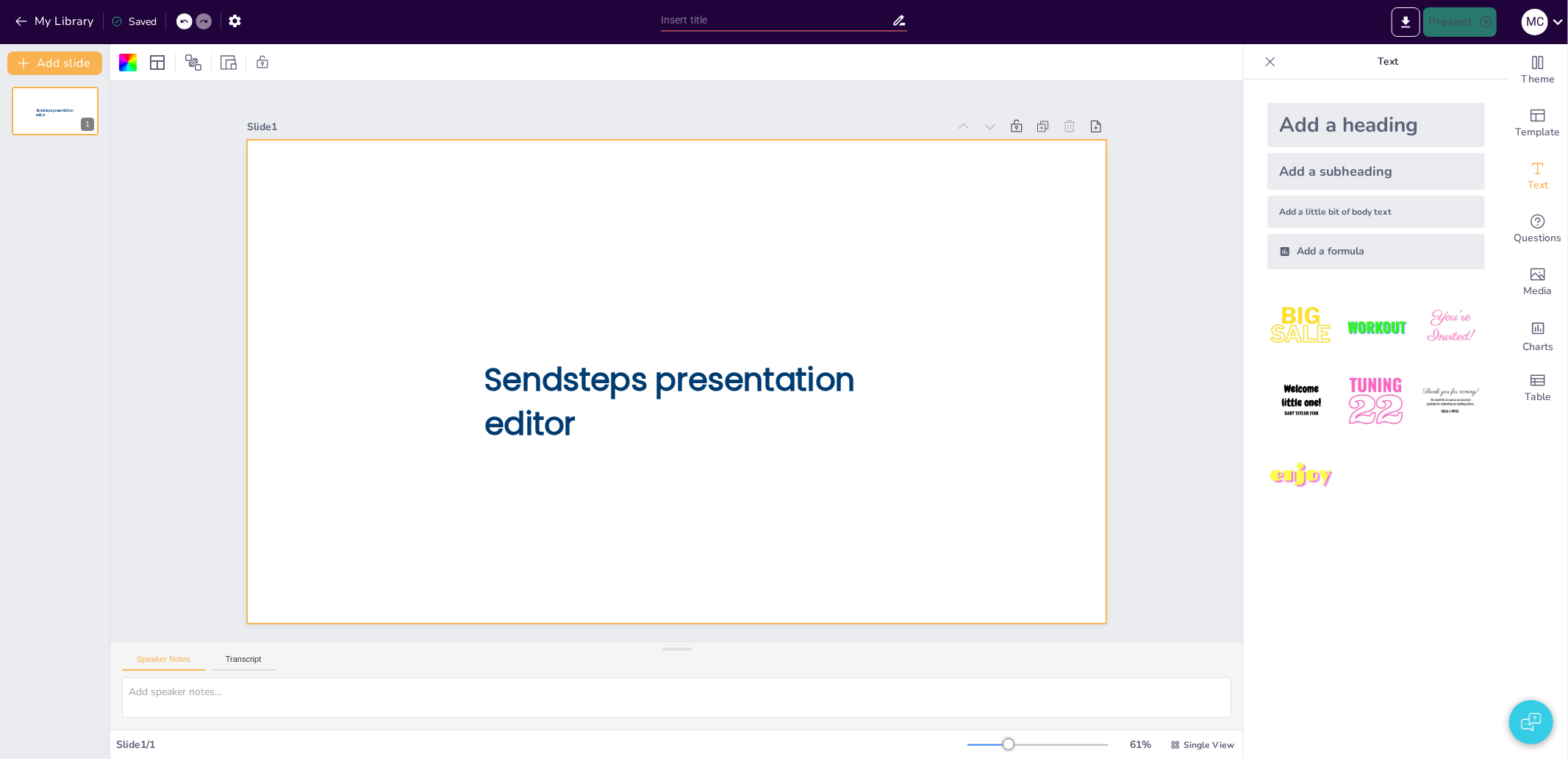
type input "test"
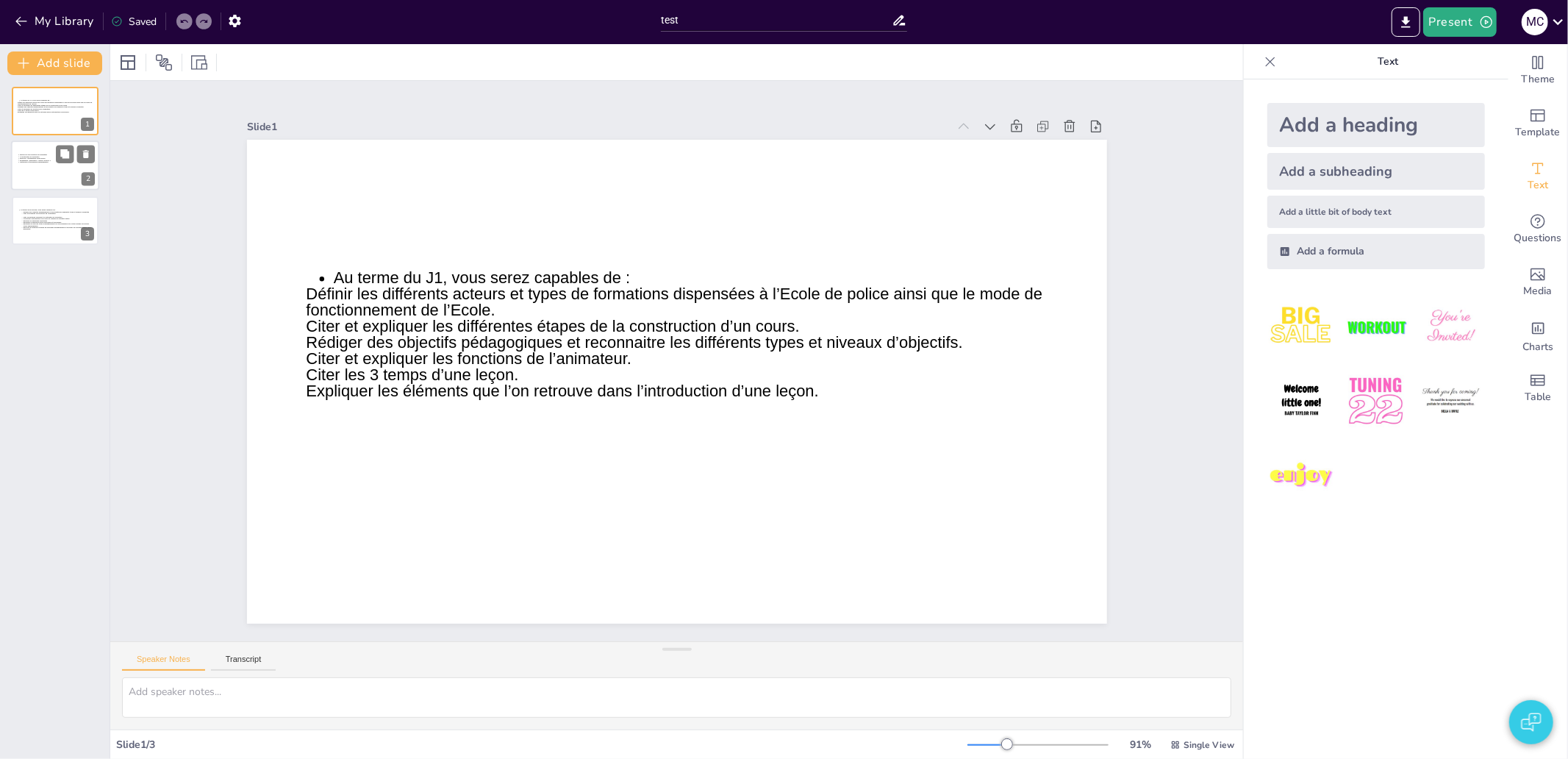
click at [18, 159] on icon at bounding box center [55, 170] width 76 height 32
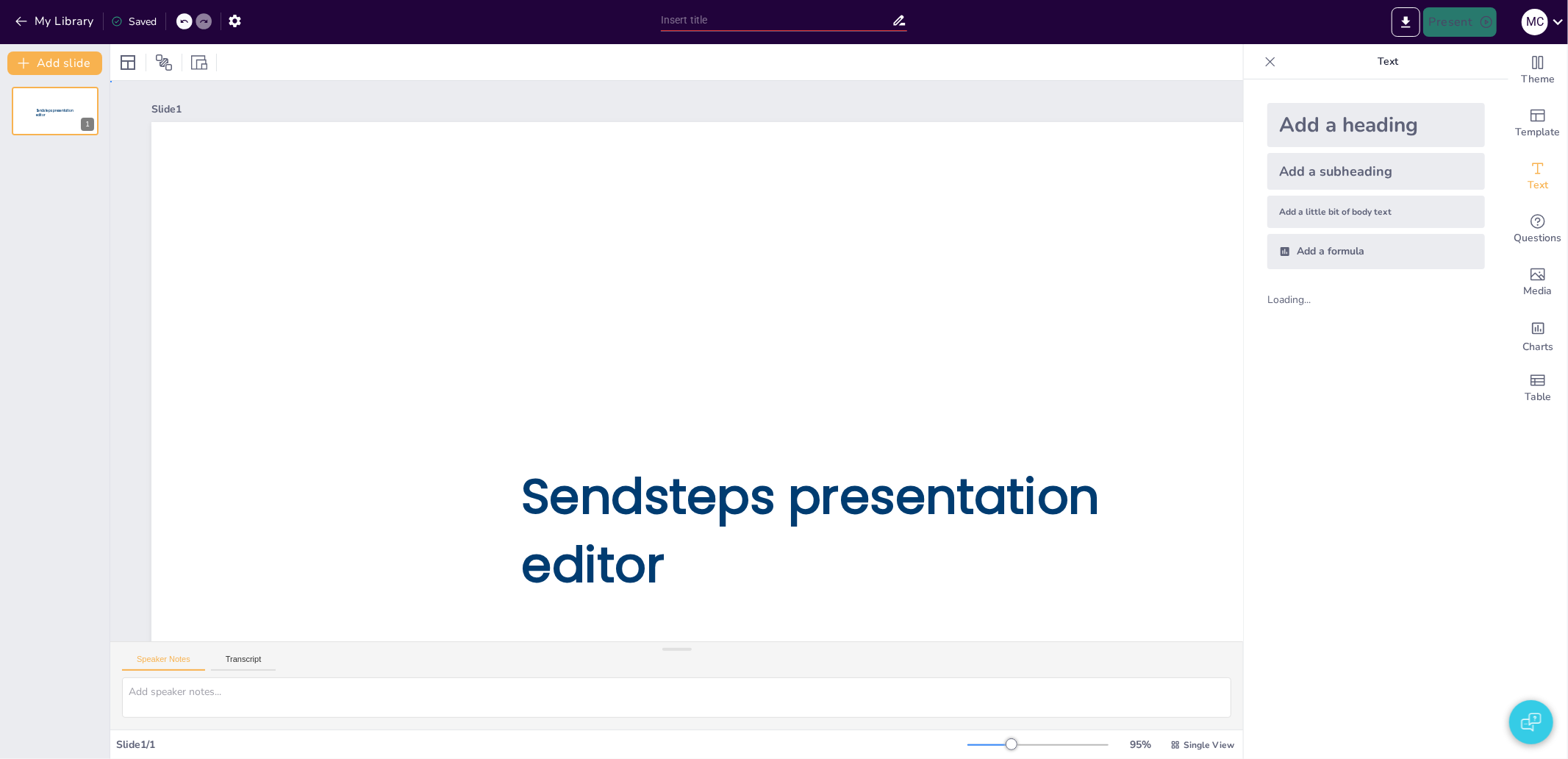
click at [455, 288] on div at bounding box center [822, 500] width 1341 height 754
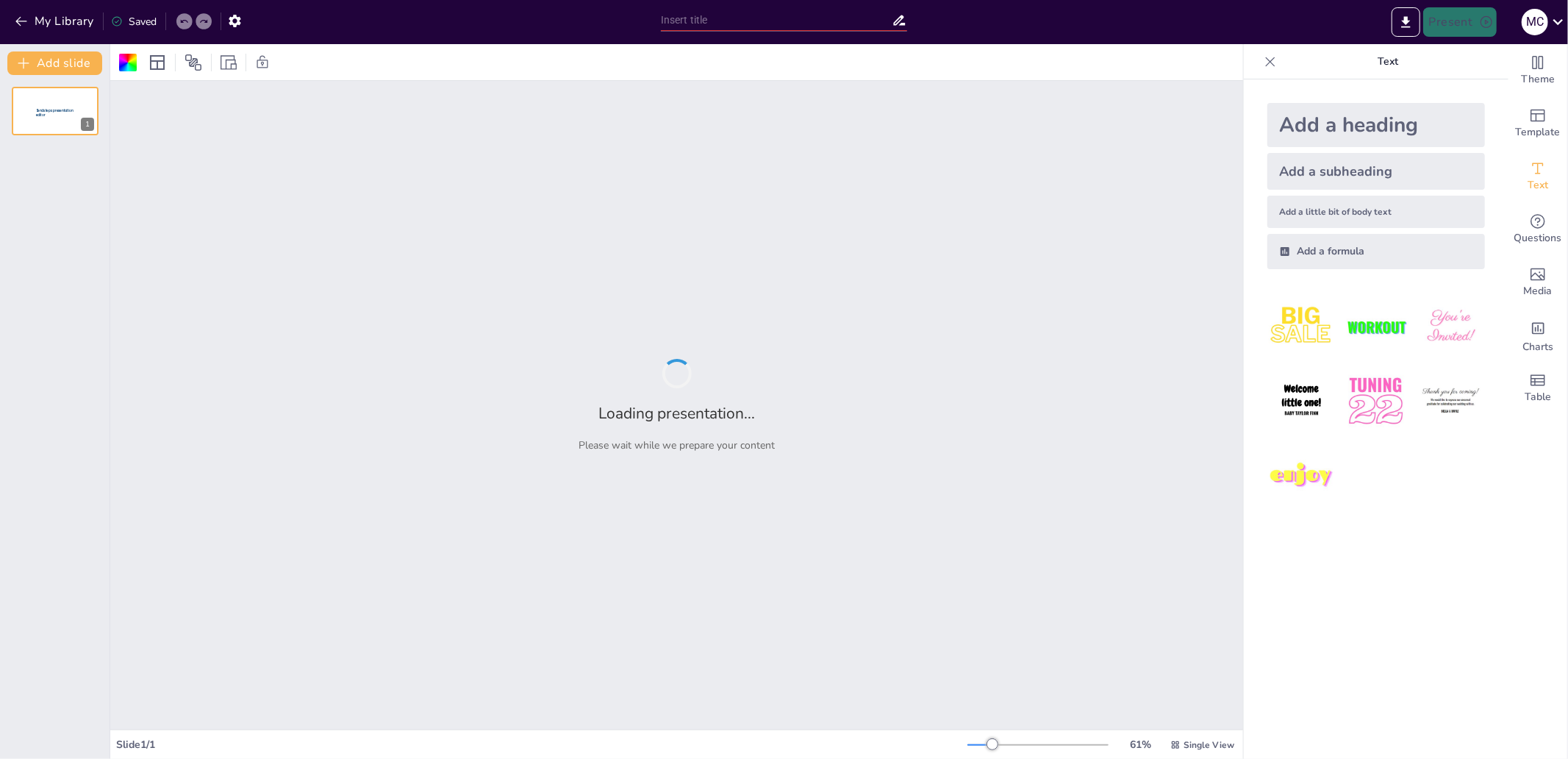
type input "test"
